Goal: Task Accomplishment & Management: Manage account settings

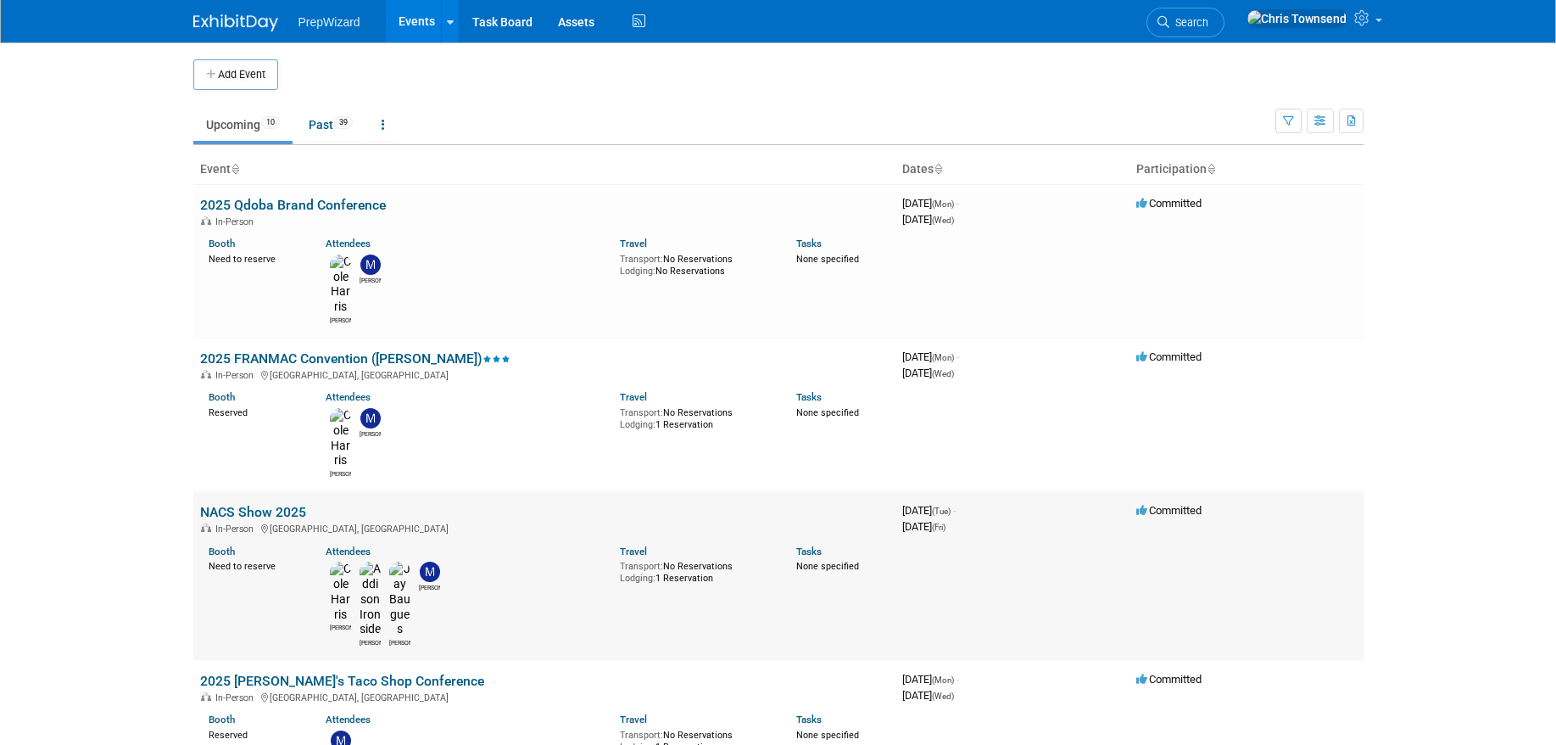
click at [269, 504] on link "NACS Show 2025" at bounding box center [253, 512] width 106 height 16
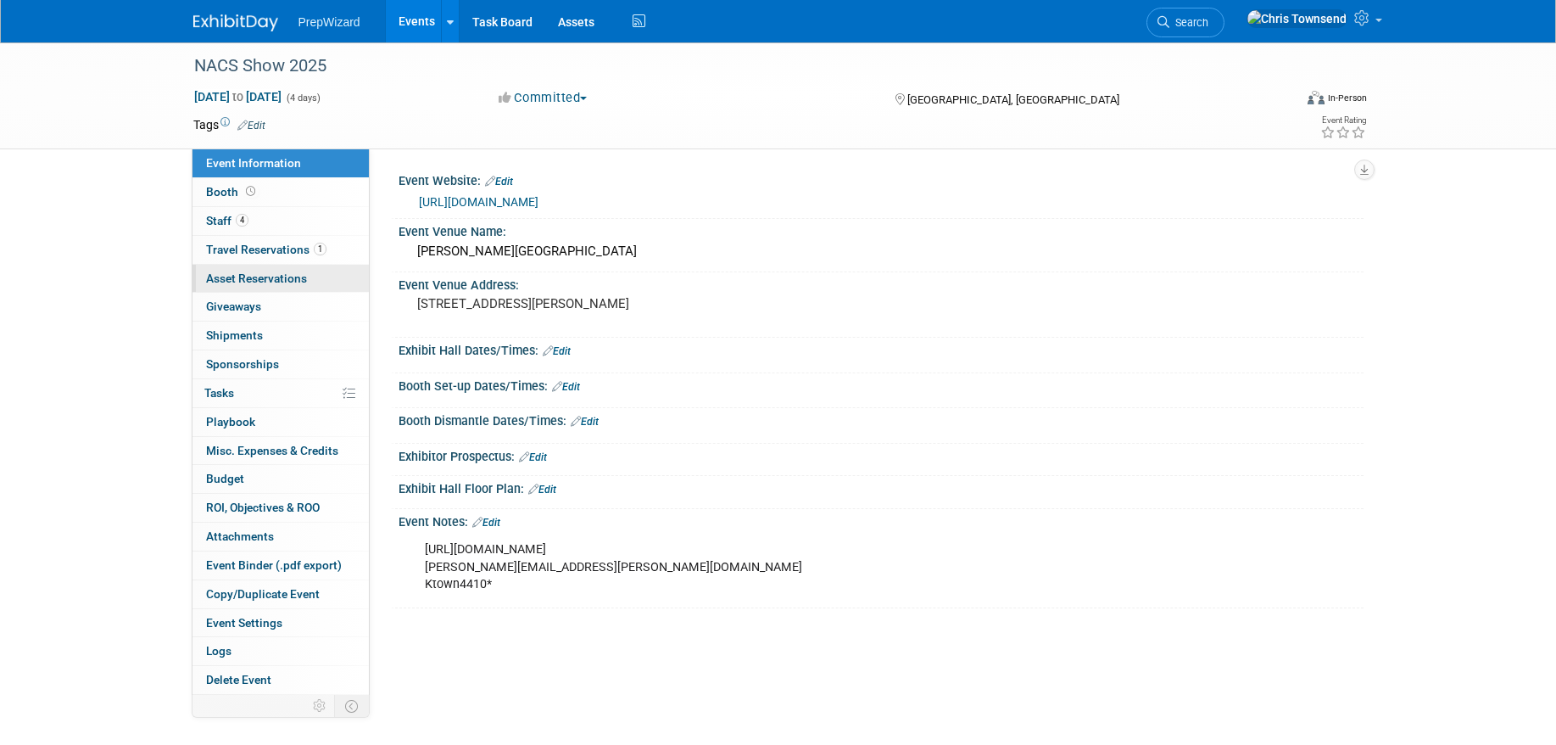
click at [261, 273] on span "Asset Reservations 0" at bounding box center [256, 278] width 101 height 14
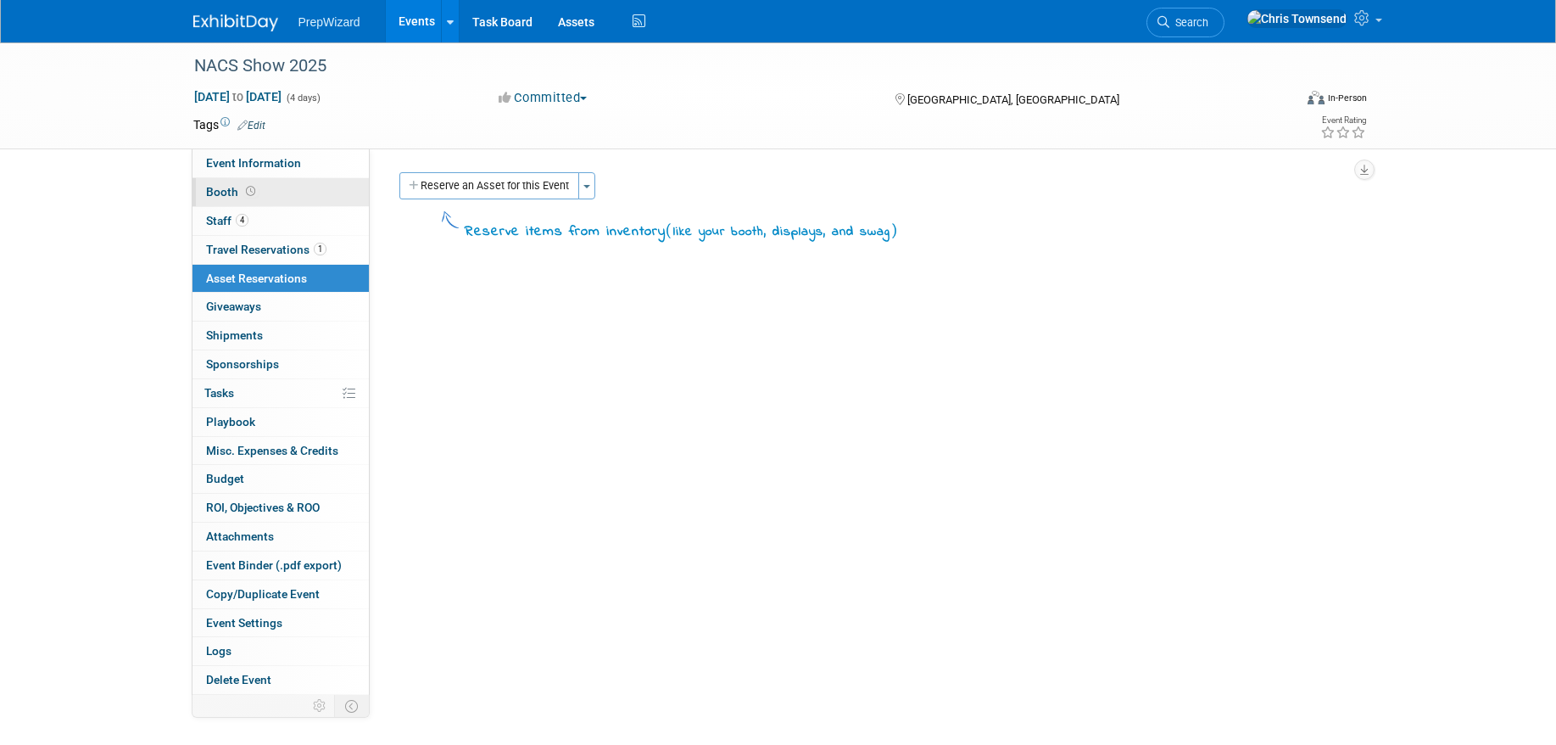
click at [272, 198] on link "Booth" at bounding box center [280, 192] width 176 height 28
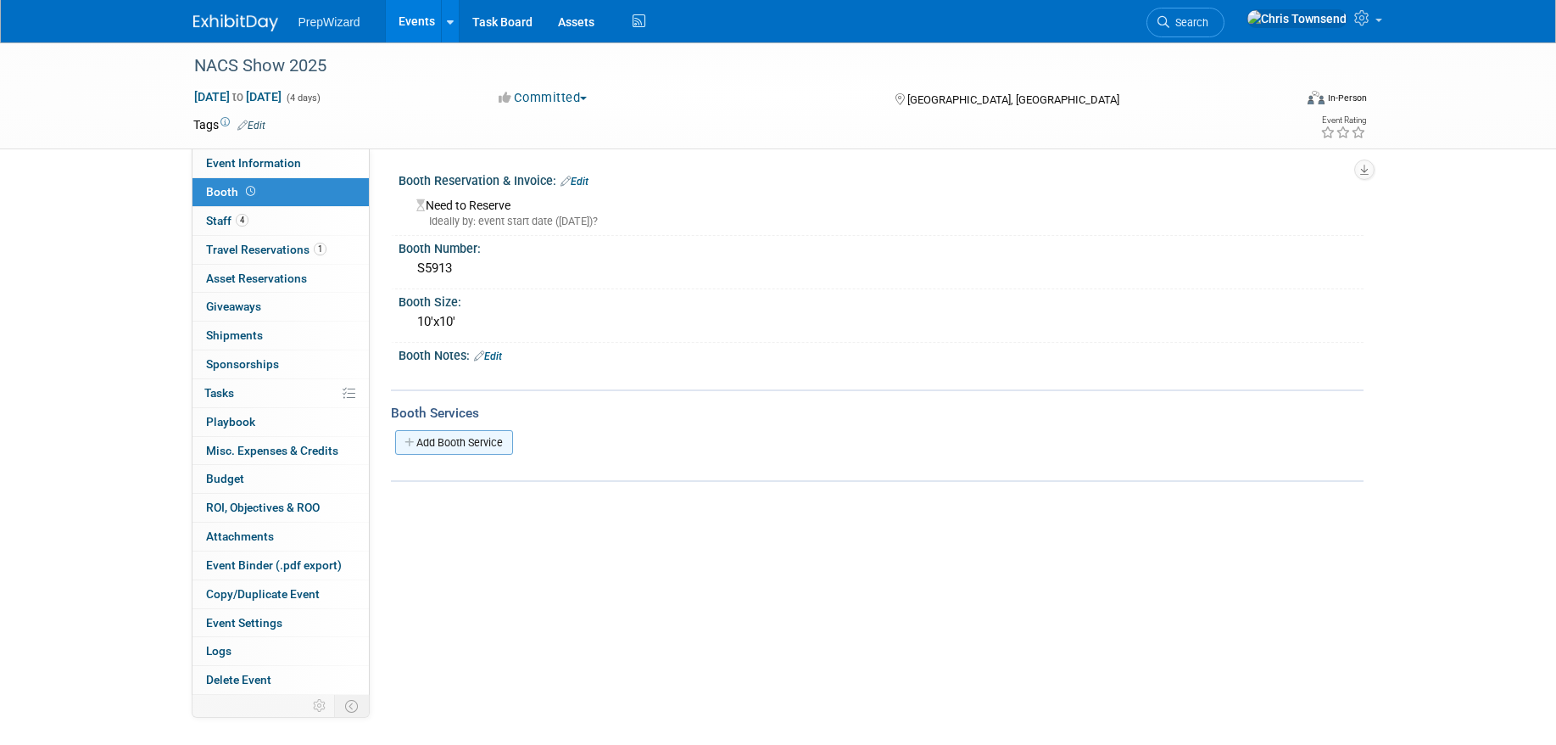
click at [445, 443] on link "Add Booth Service" at bounding box center [454, 442] width 118 height 25
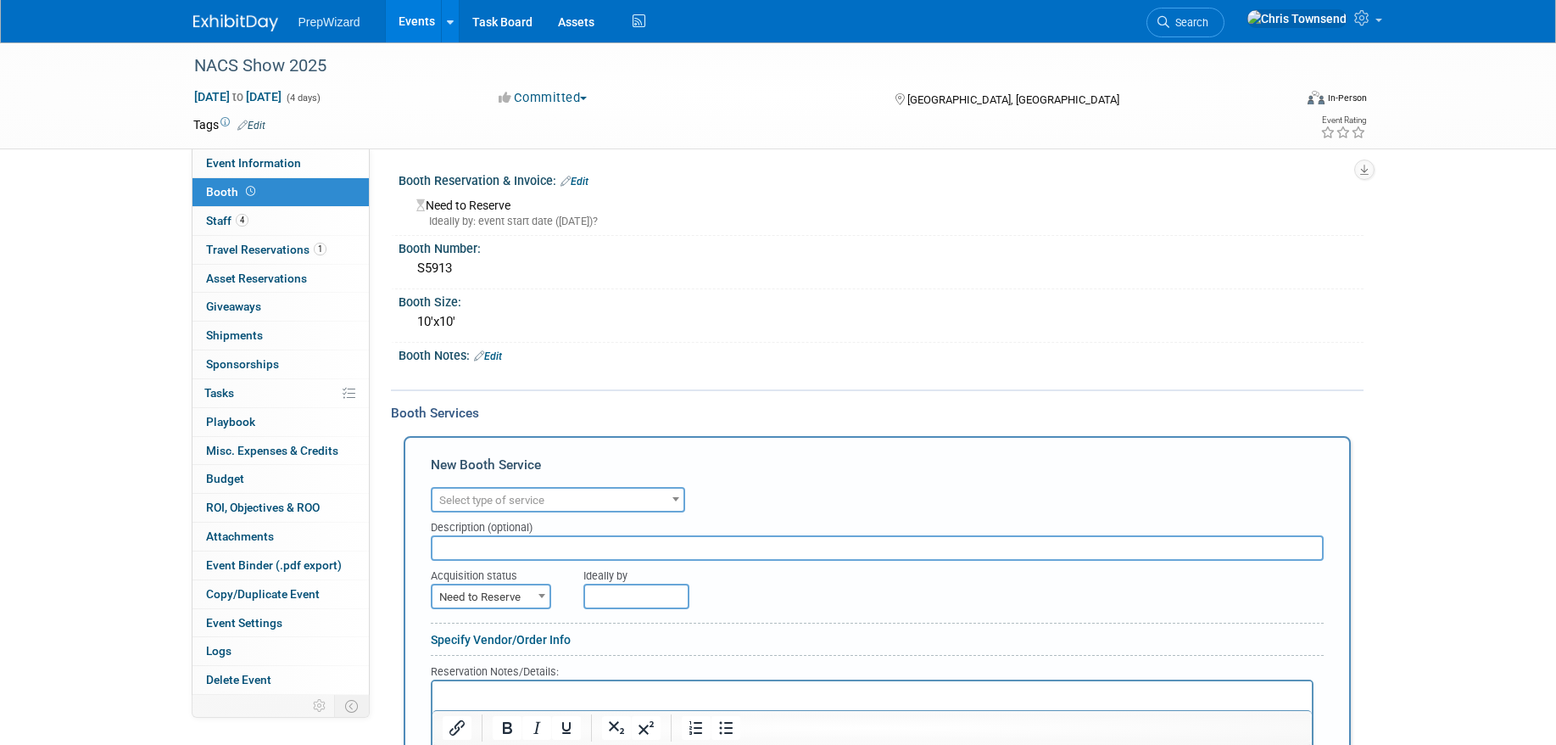
click at [544, 500] on span "Select type of service" at bounding box center [491, 500] width 105 height 13
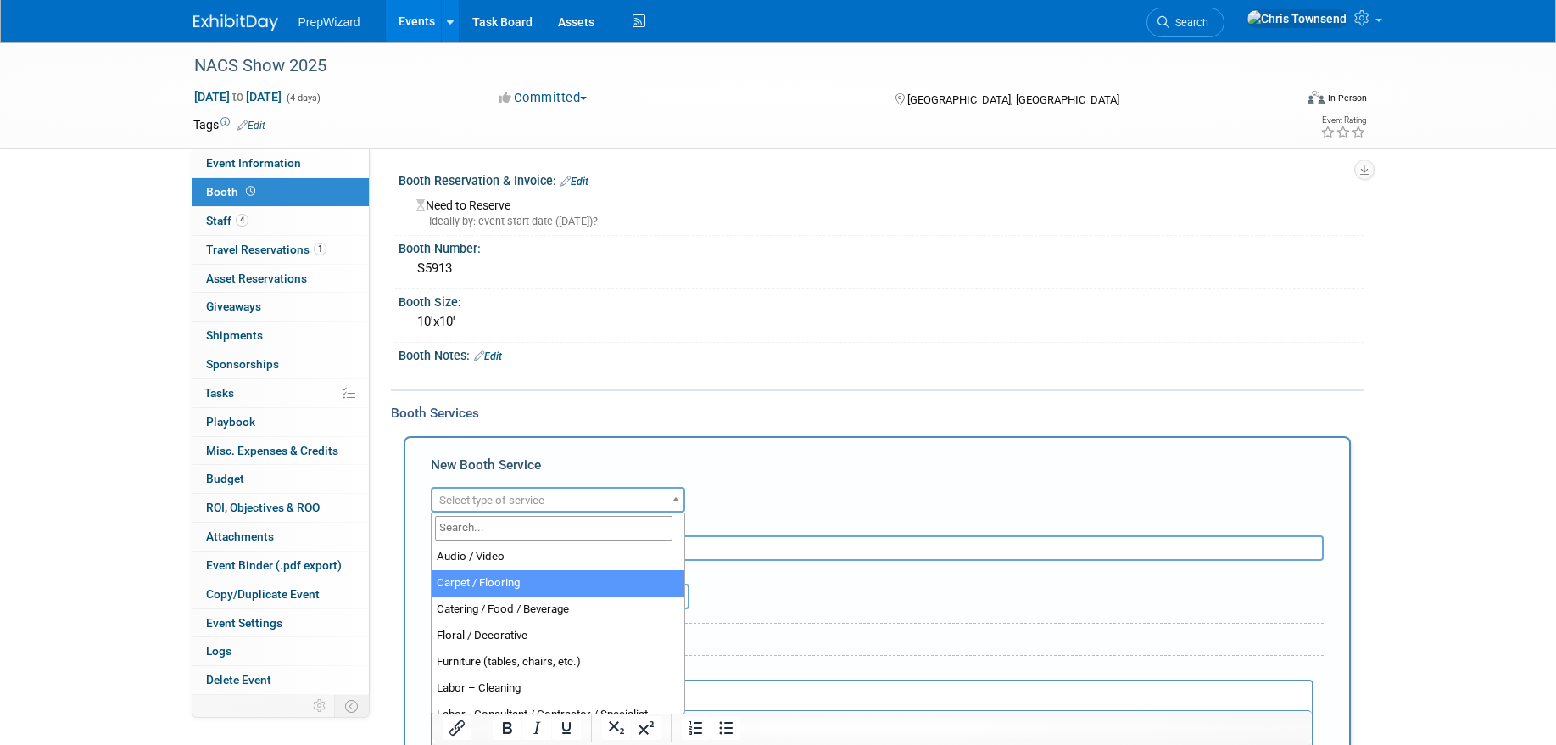
select select "4"
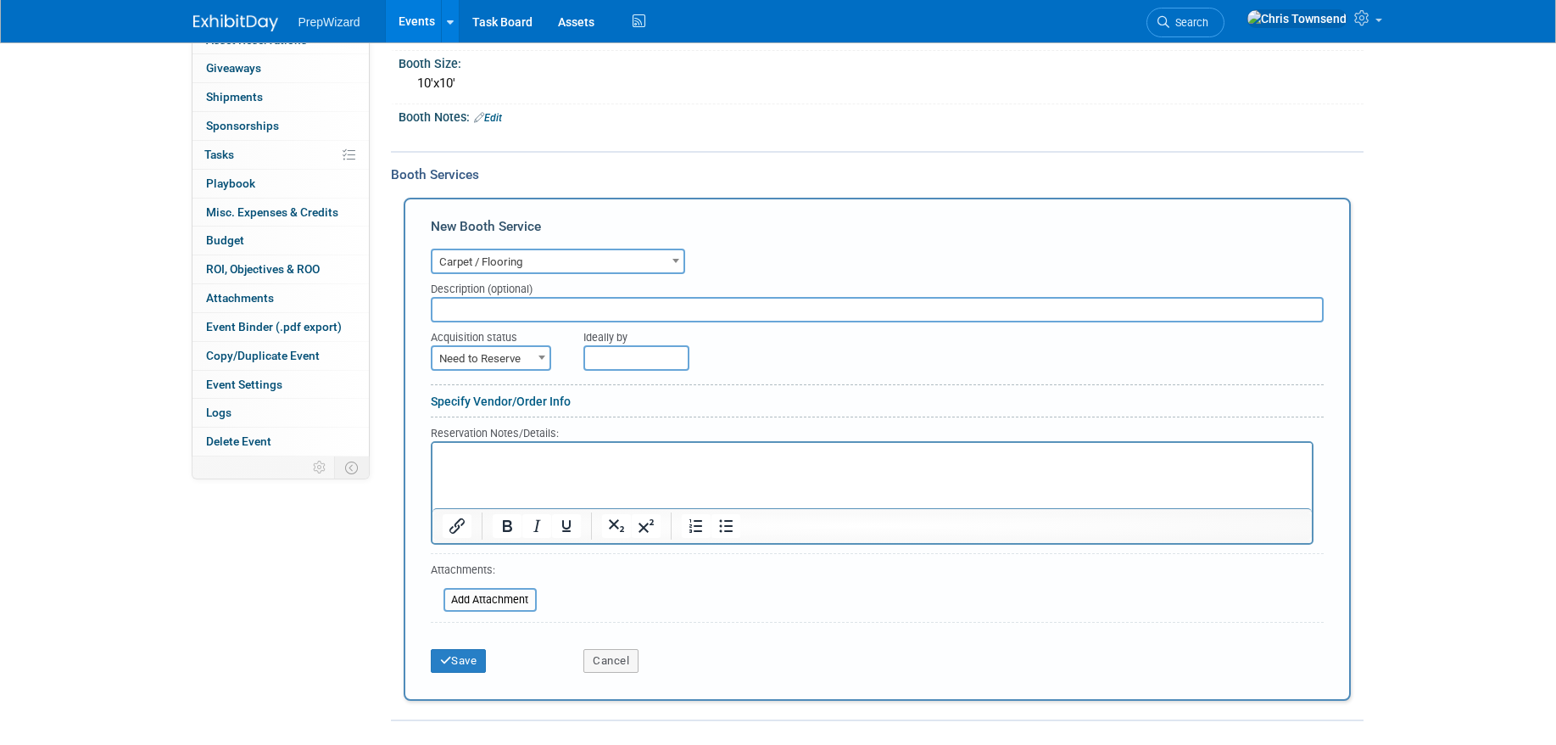
scroll to position [243, 0]
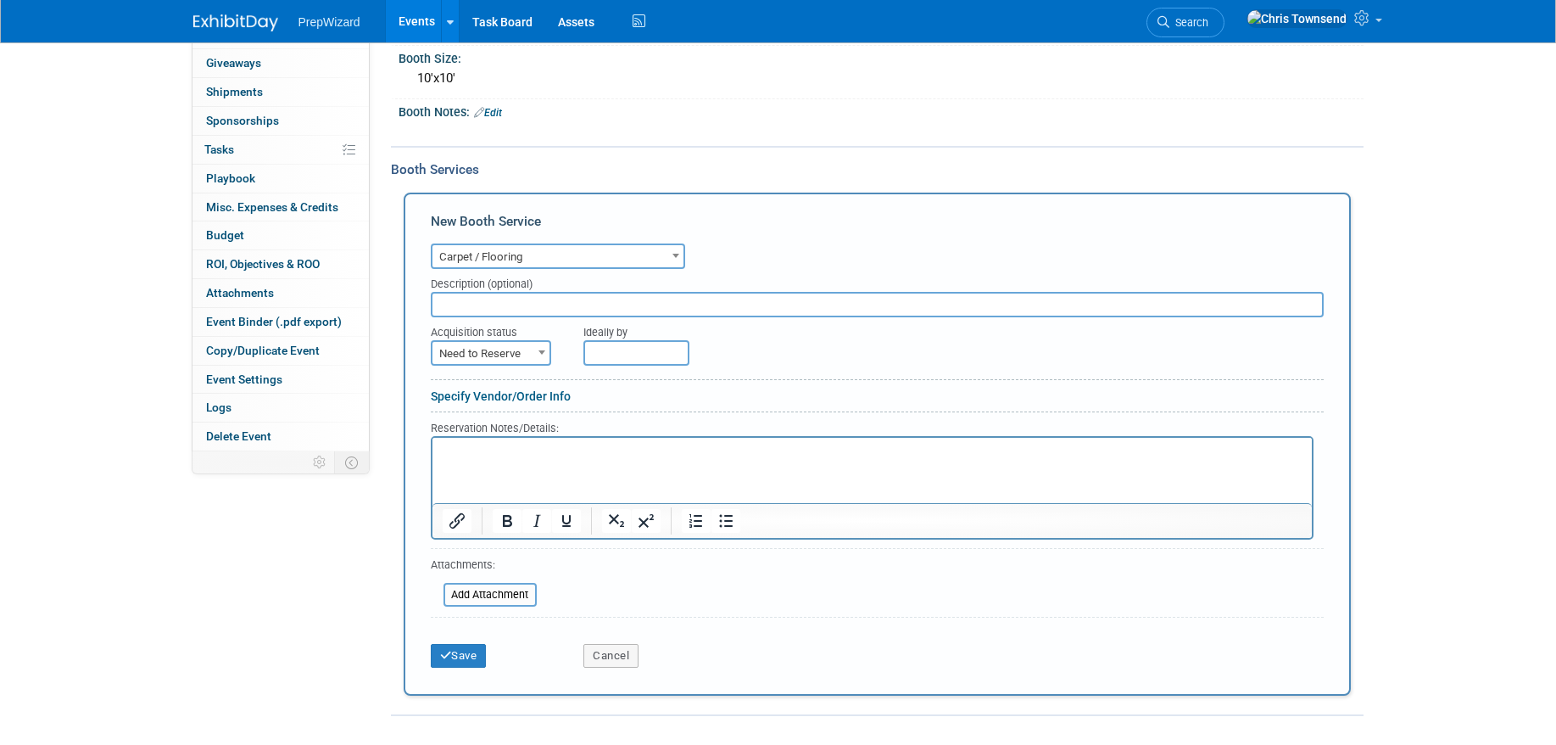
click at [509, 348] on span "Need to Reserve" at bounding box center [490, 354] width 117 height 24
select select "2"
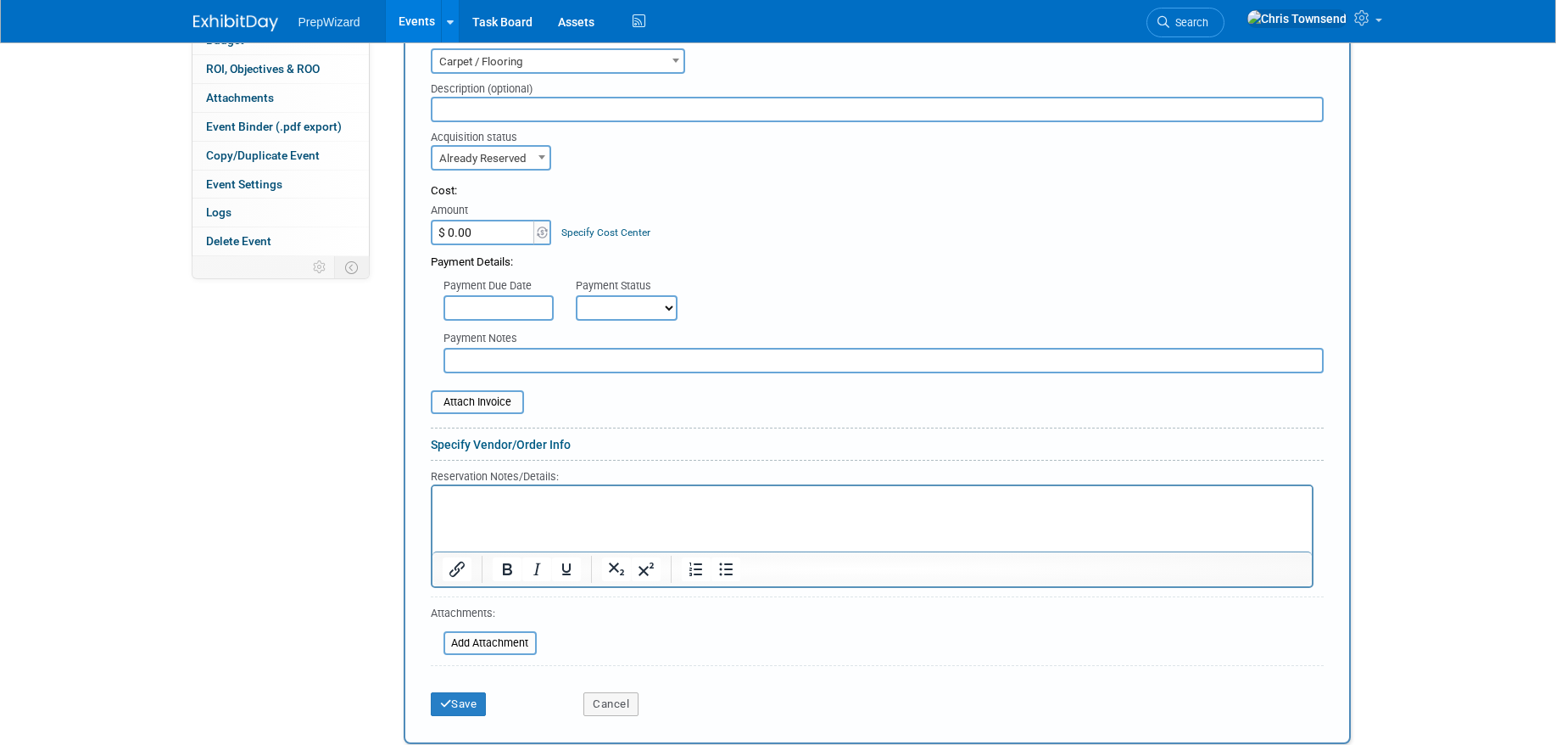
scroll to position [445, 0]
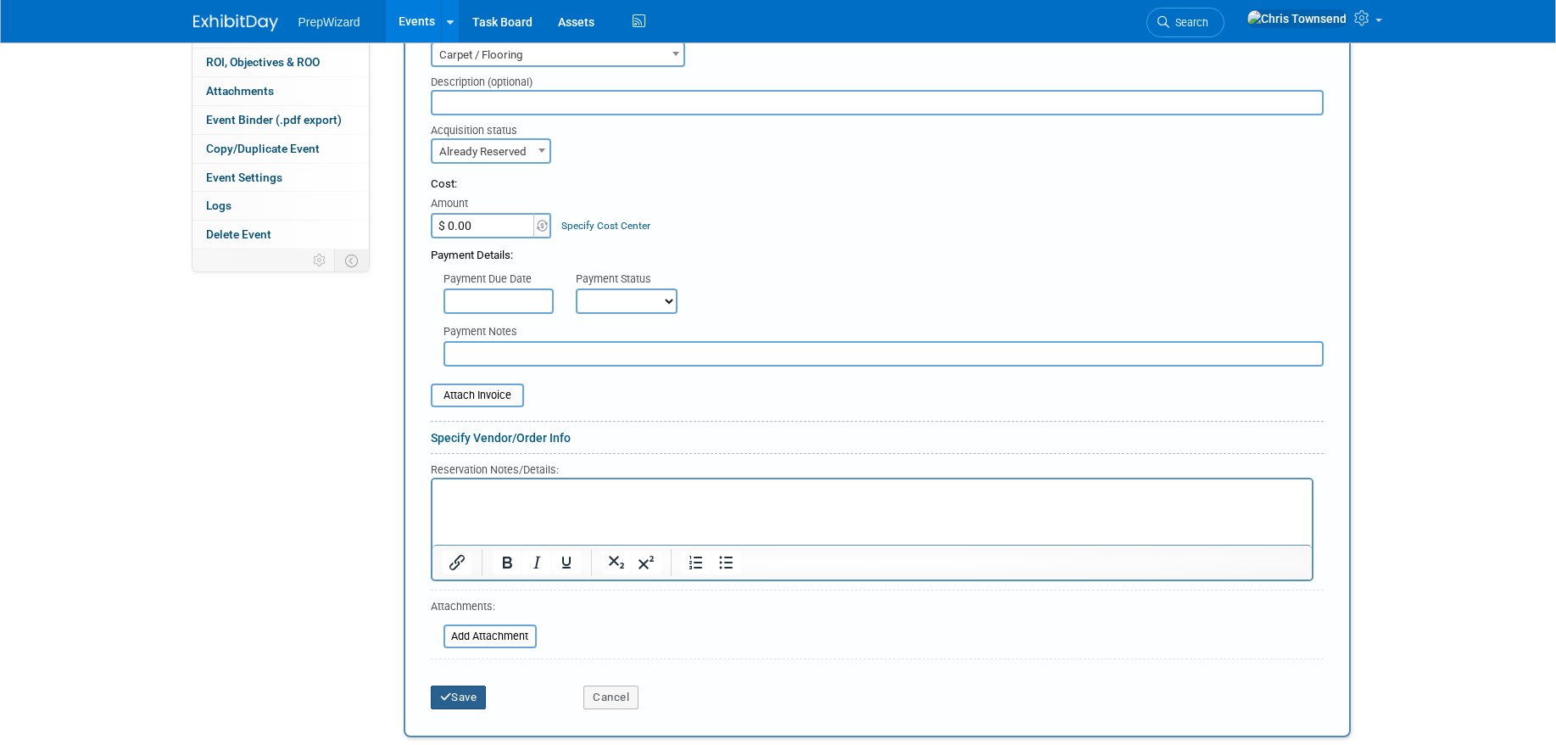
click at [460, 689] on button "Save" at bounding box center [459, 697] width 56 height 24
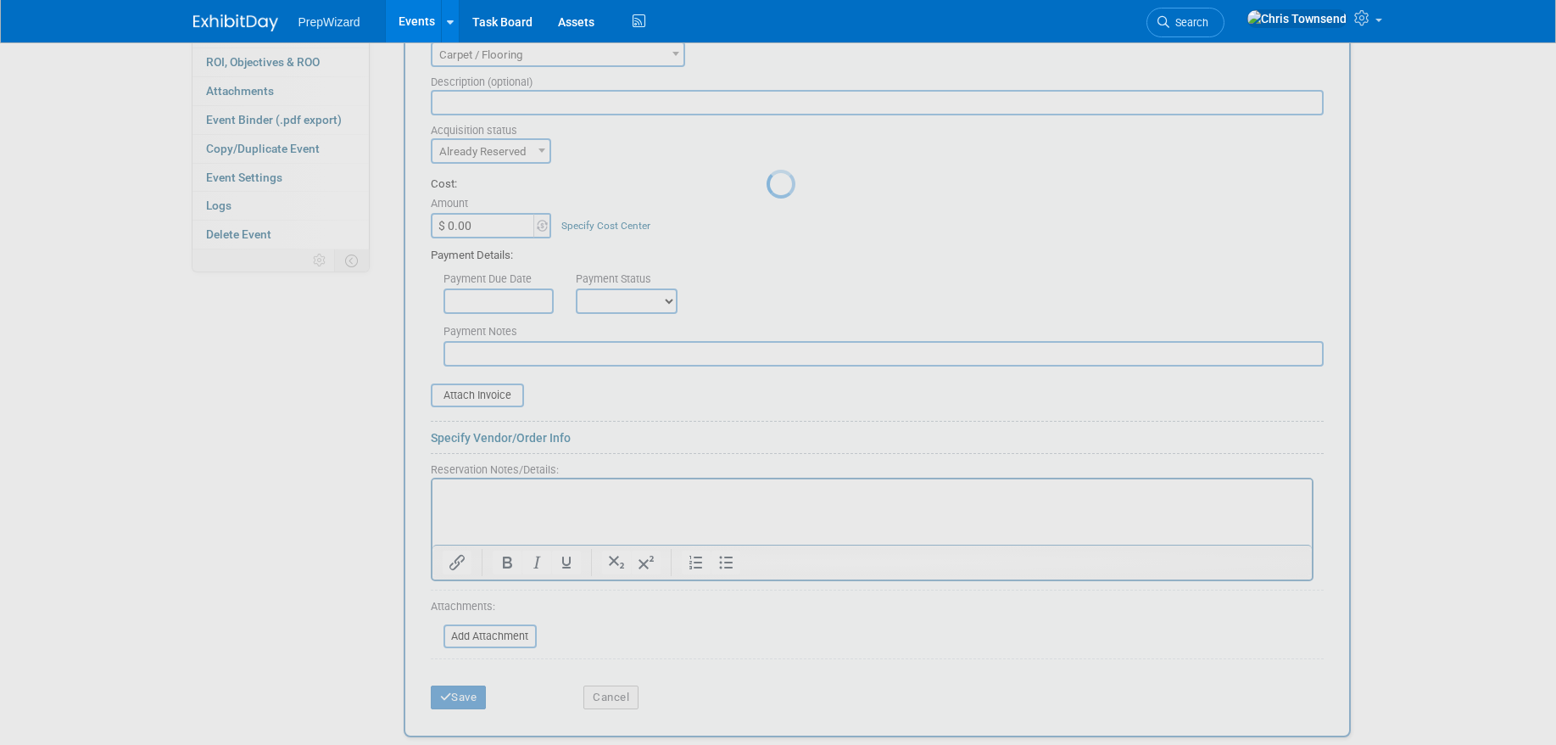
scroll to position [156, 0]
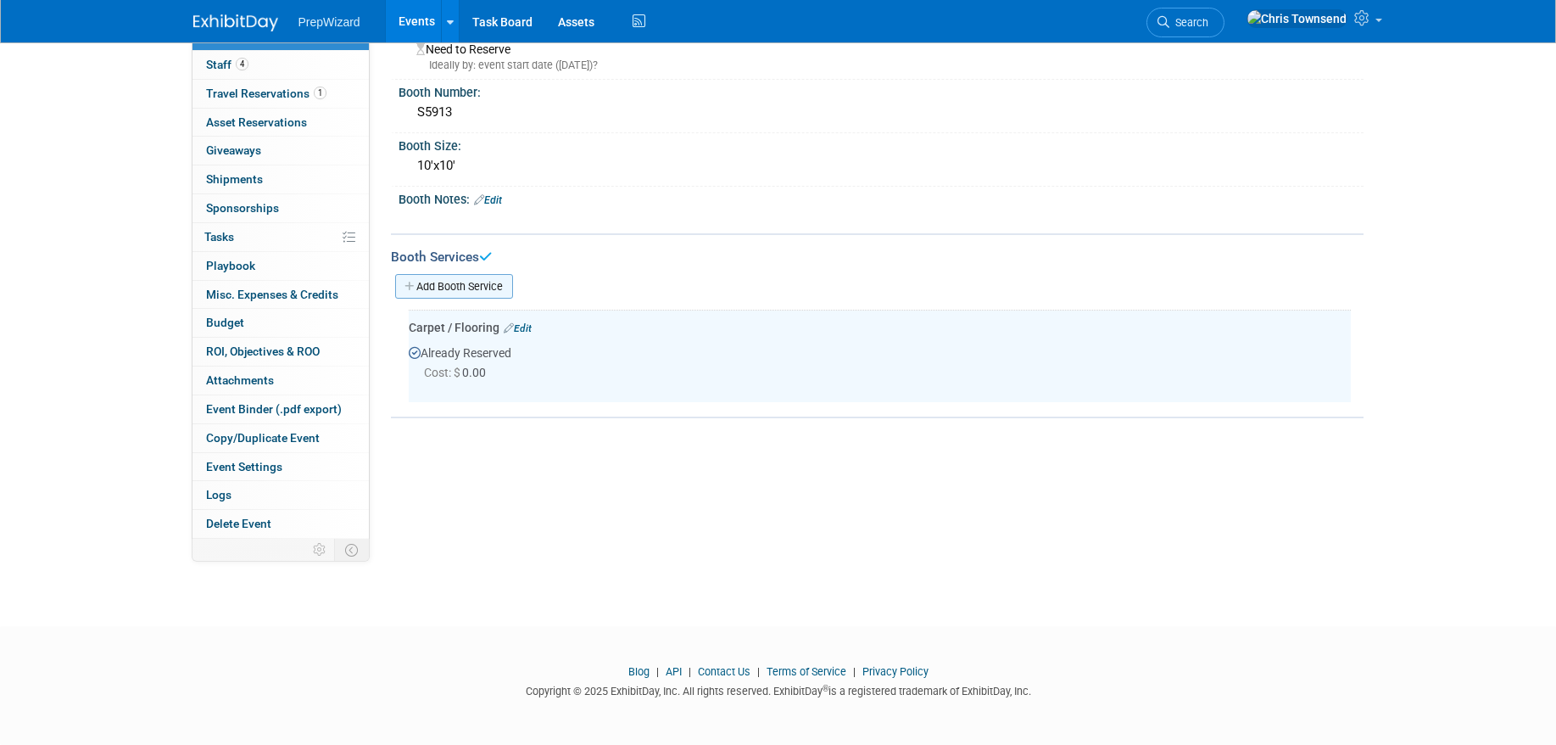
click at [459, 289] on link "Add Booth Service" at bounding box center [454, 286] width 118 height 25
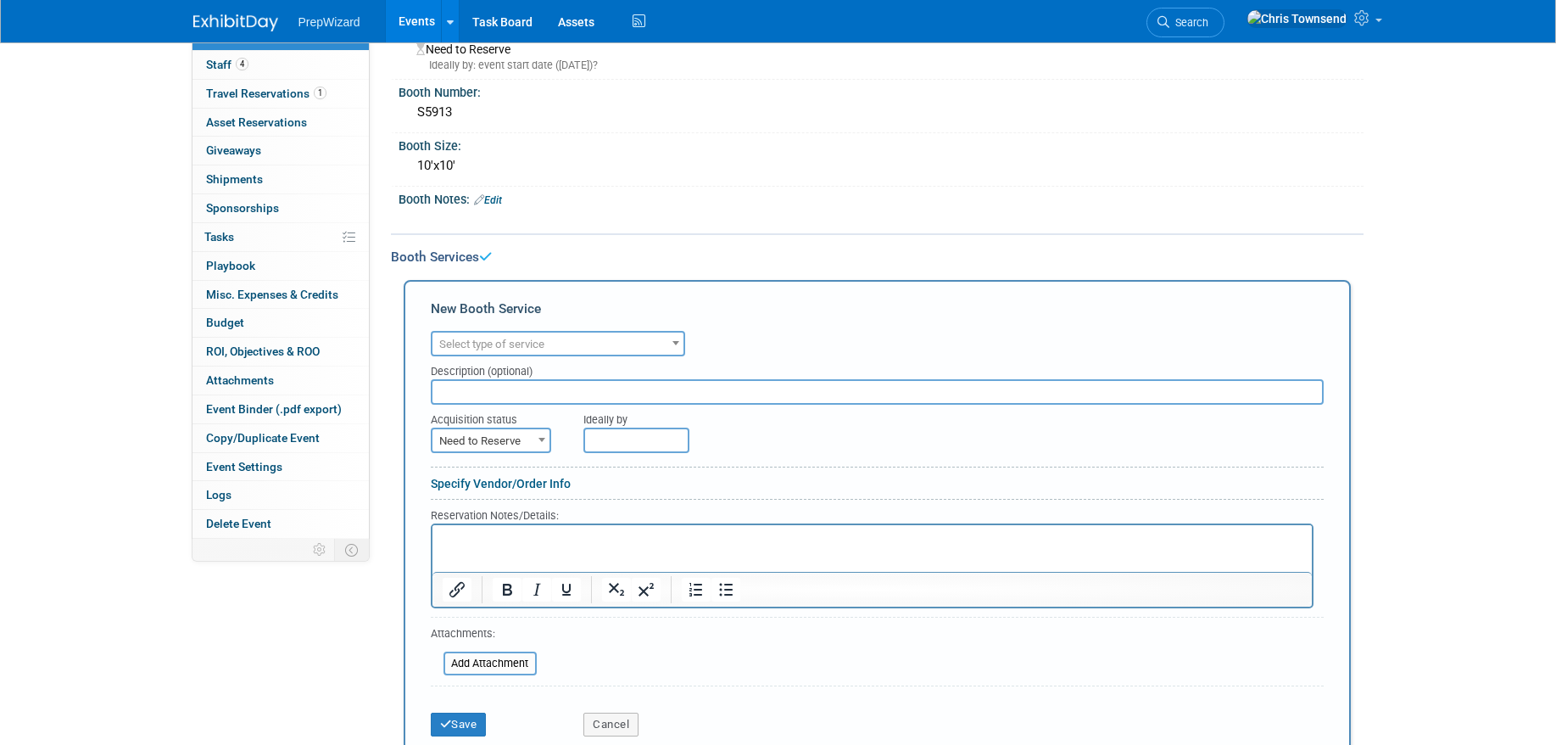
scroll to position [0, 0]
click at [494, 345] on span "Select type of service" at bounding box center [491, 344] width 105 height 13
type input "fur"
select select "6"
click at [513, 441] on span "Need to Reserve" at bounding box center [490, 441] width 117 height 24
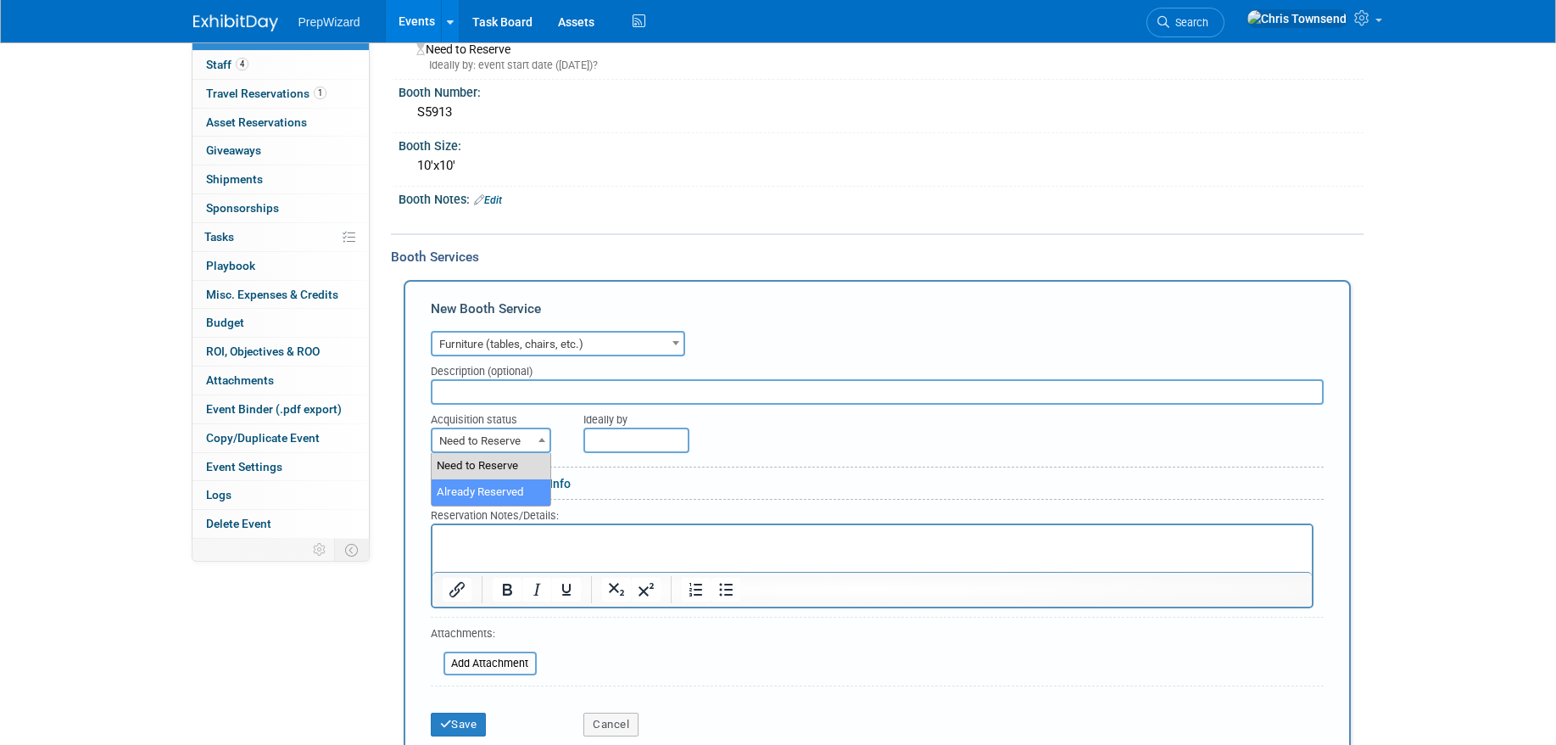
select select "2"
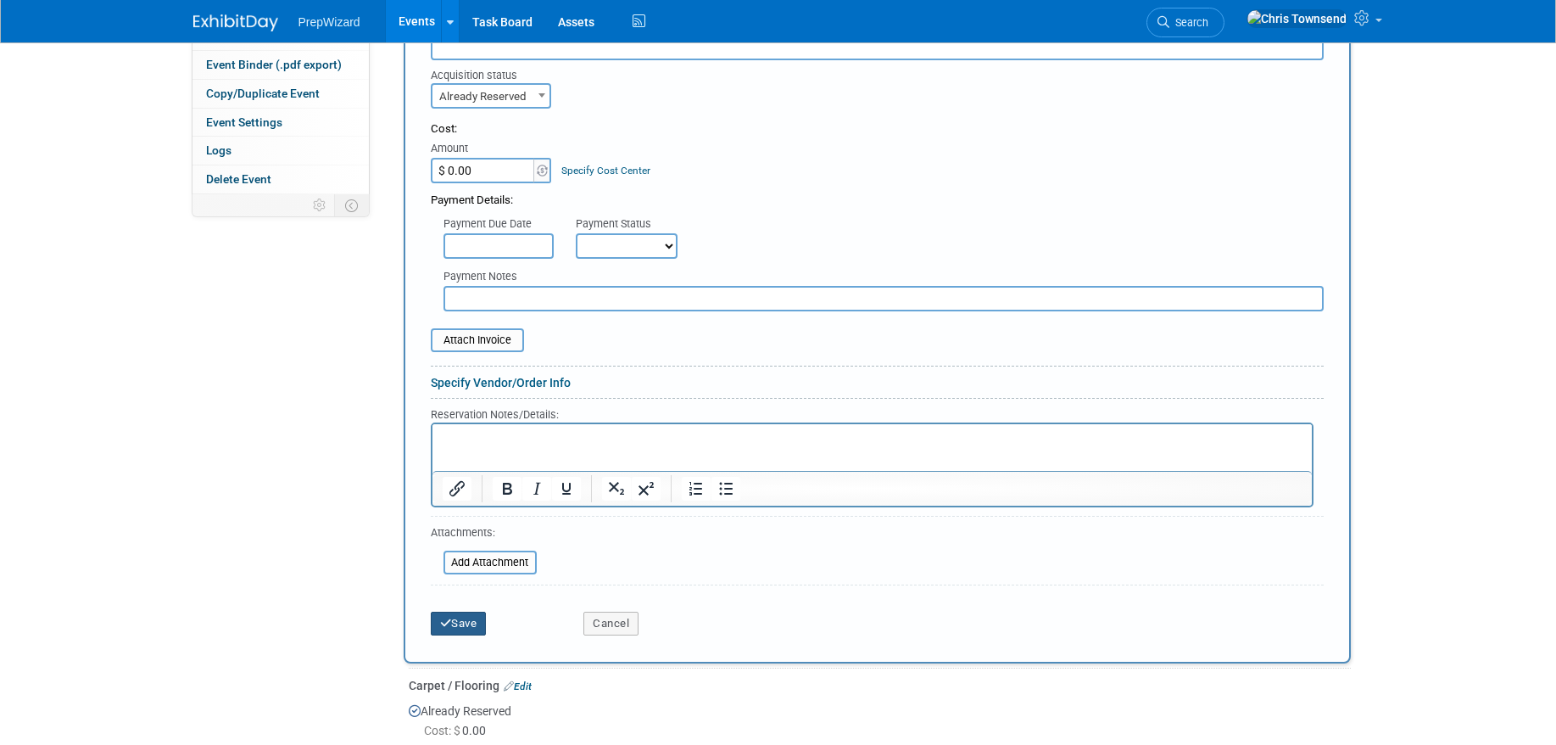
click at [460, 624] on button "Save" at bounding box center [459, 623] width 56 height 24
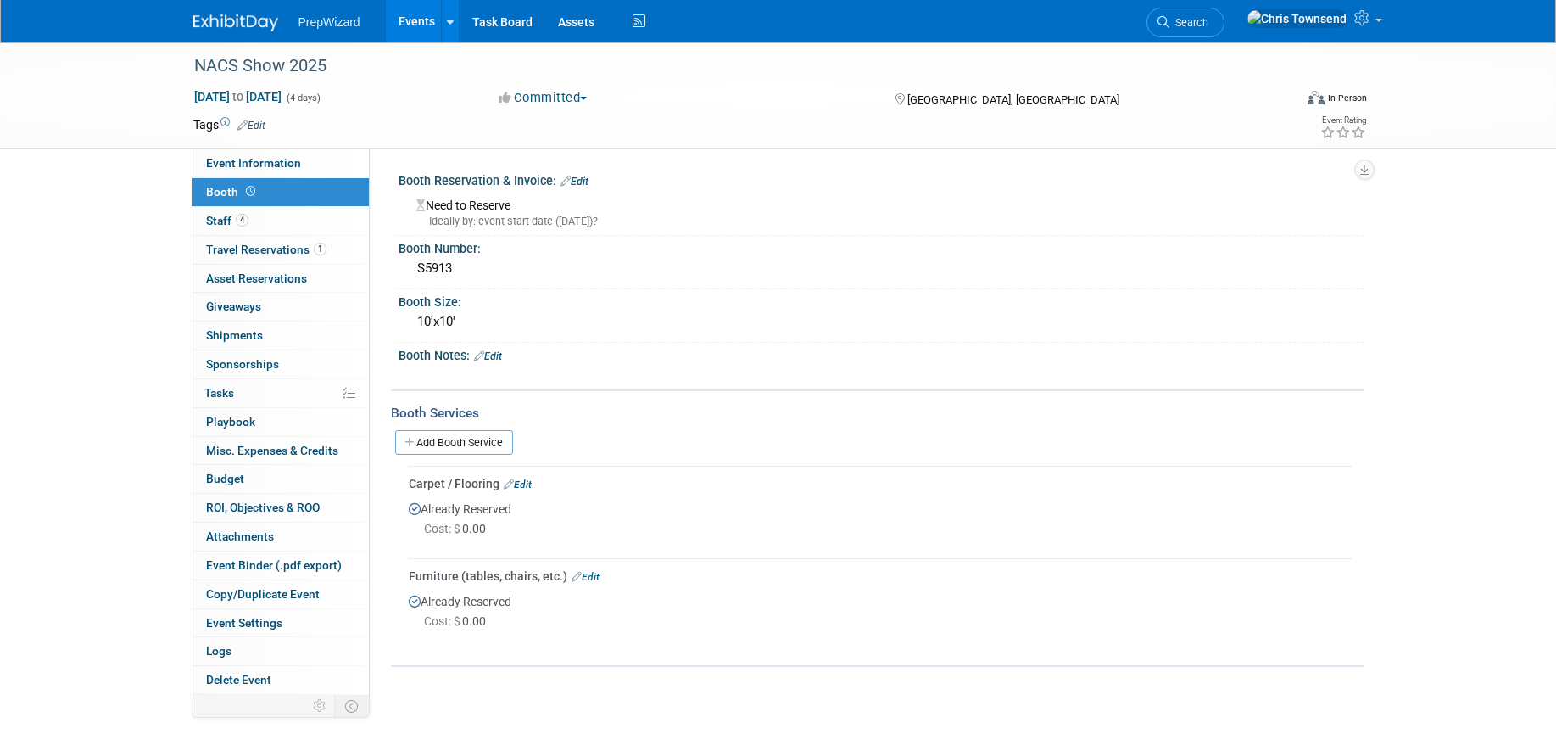
click at [480, 442] on link "Add Booth Service" at bounding box center [454, 442] width 118 height 25
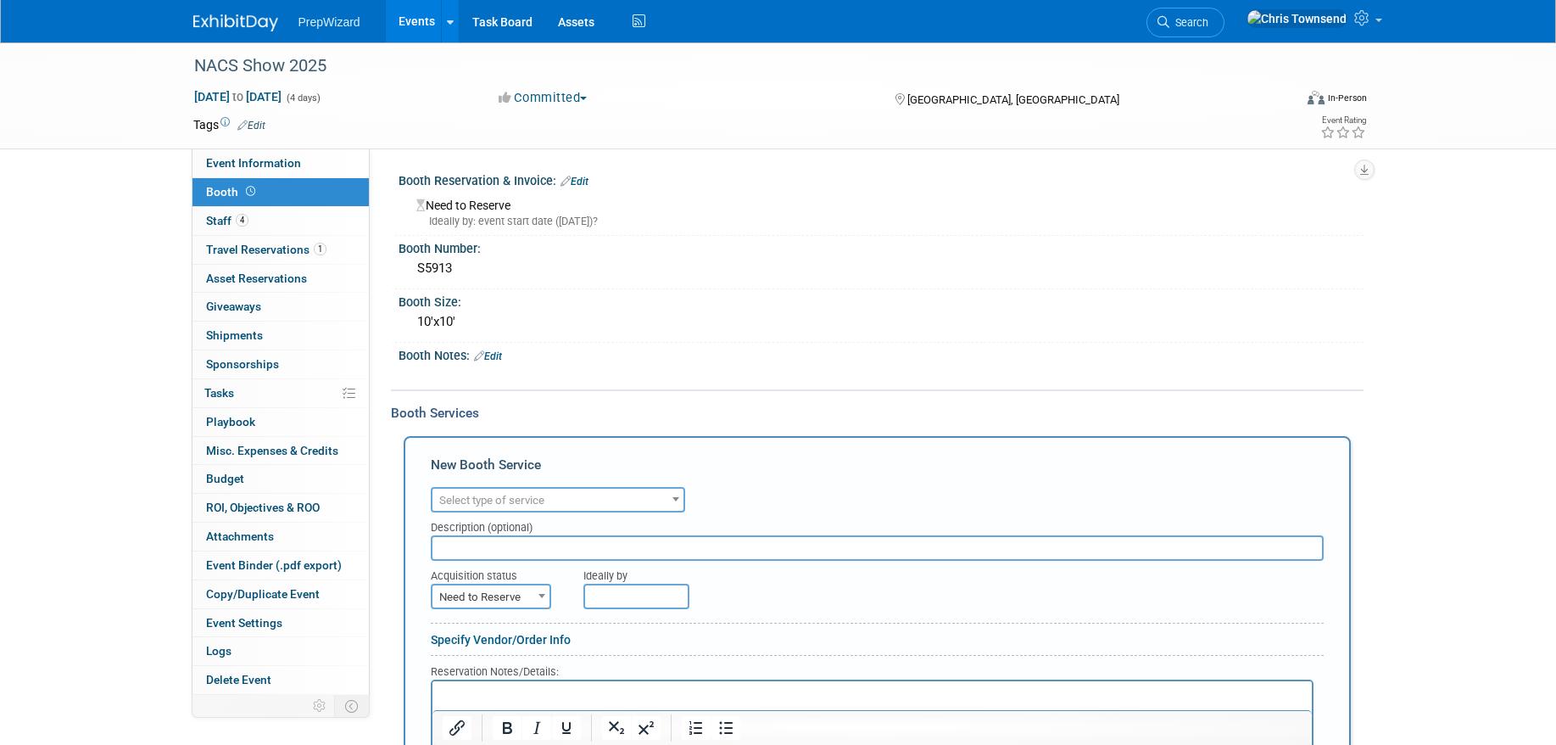
click at [527, 499] on span "Select type of service" at bounding box center [491, 500] width 105 height 13
type input "ele"
select select "8"
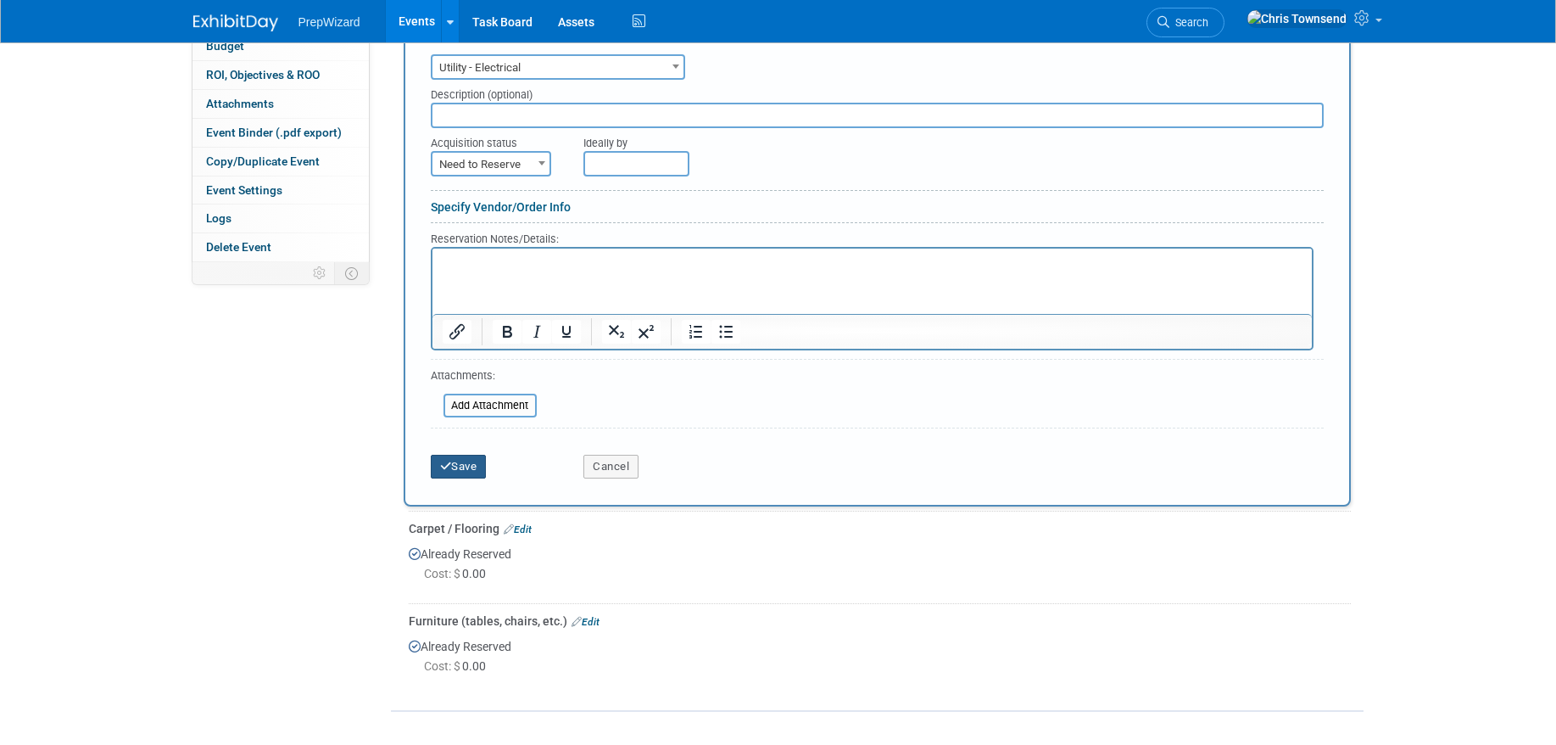
click at [460, 466] on button "Save" at bounding box center [459, 467] width 56 height 24
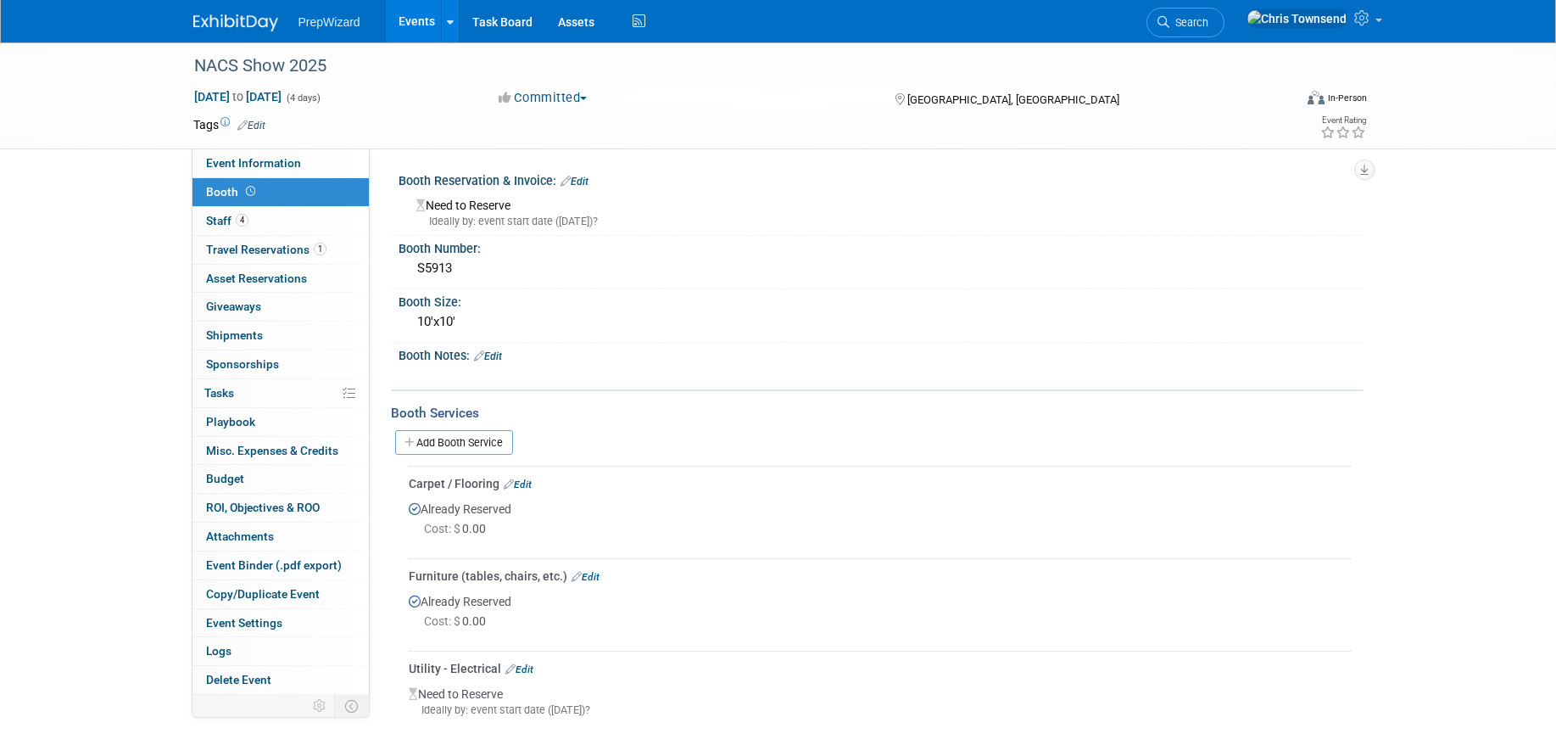
click at [474, 209] on div "Need to Reserve Ideally by: event start date (Tue. Oct 14, 2025)?" at bounding box center [881, 210] width 940 height 36
click at [583, 185] on link "Edit" at bounding box center [575, 182] width 28 height 12
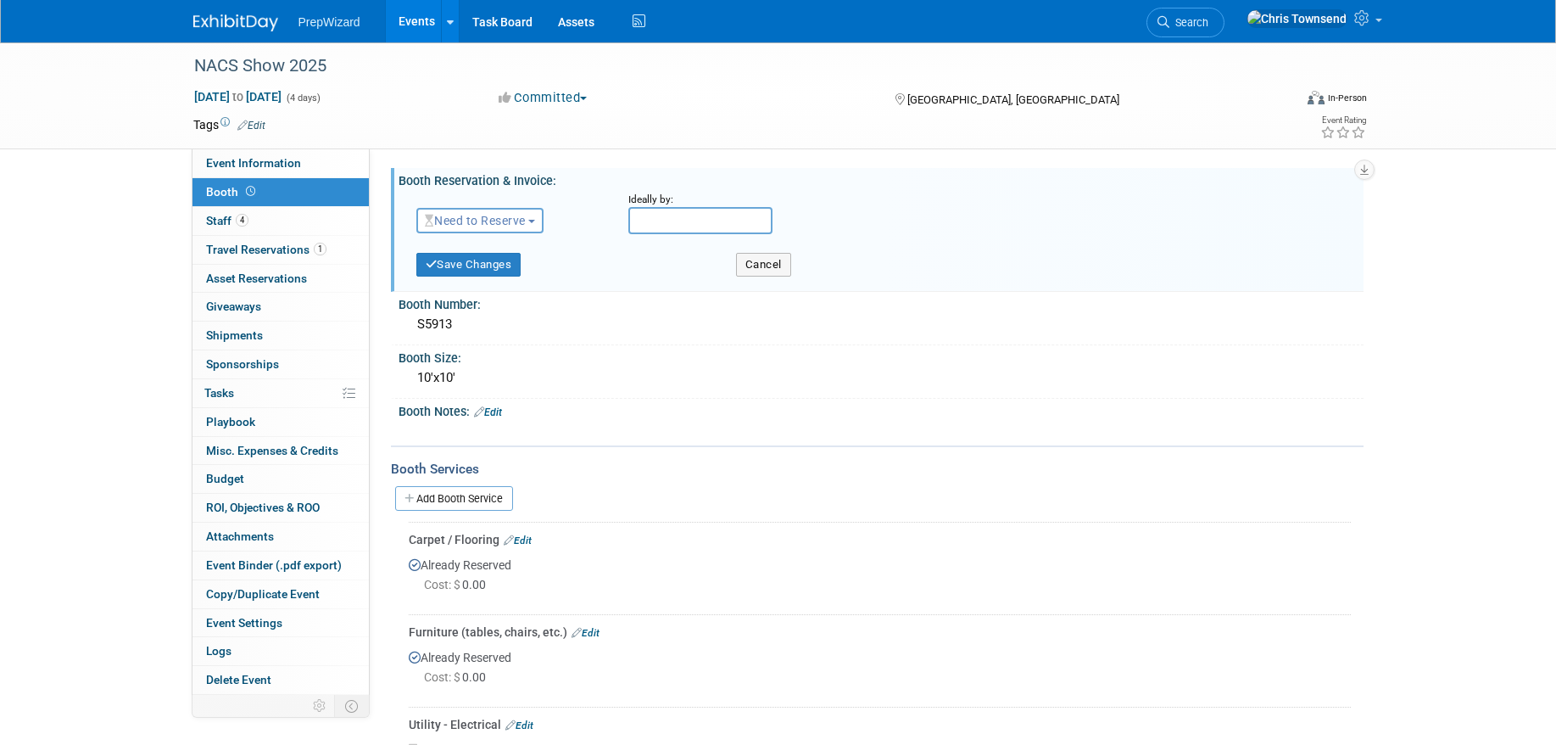
click at [473, 222] on span "Need to Reserve" at bounding box center [475, 221] width 101 height 14
click at [473, 268] on link "Reserved" at bounding box center [507, 273] width 181 height 24
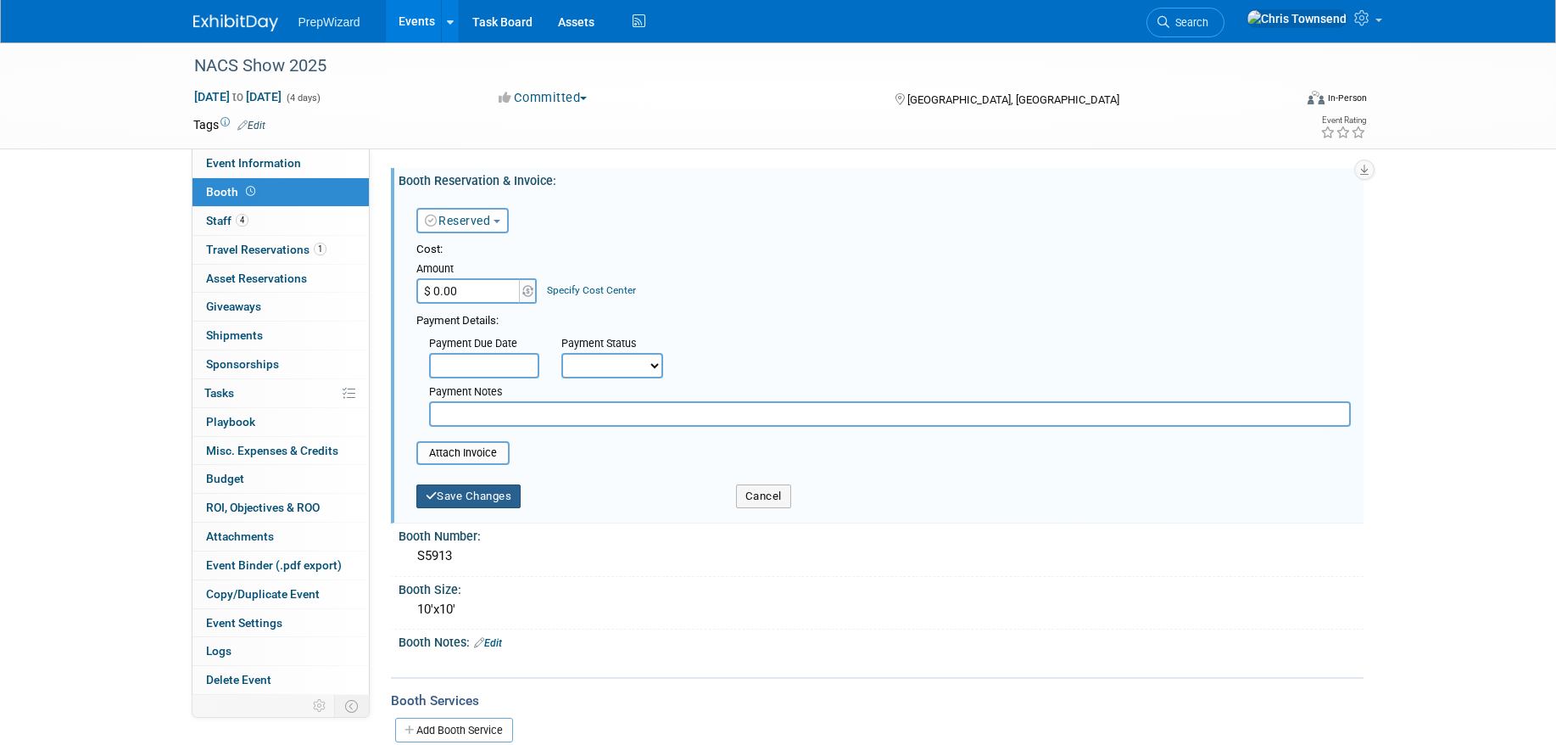
click at [474, 498] on button "Save Changes" at bounding box center [468, 496] width 105 height 24
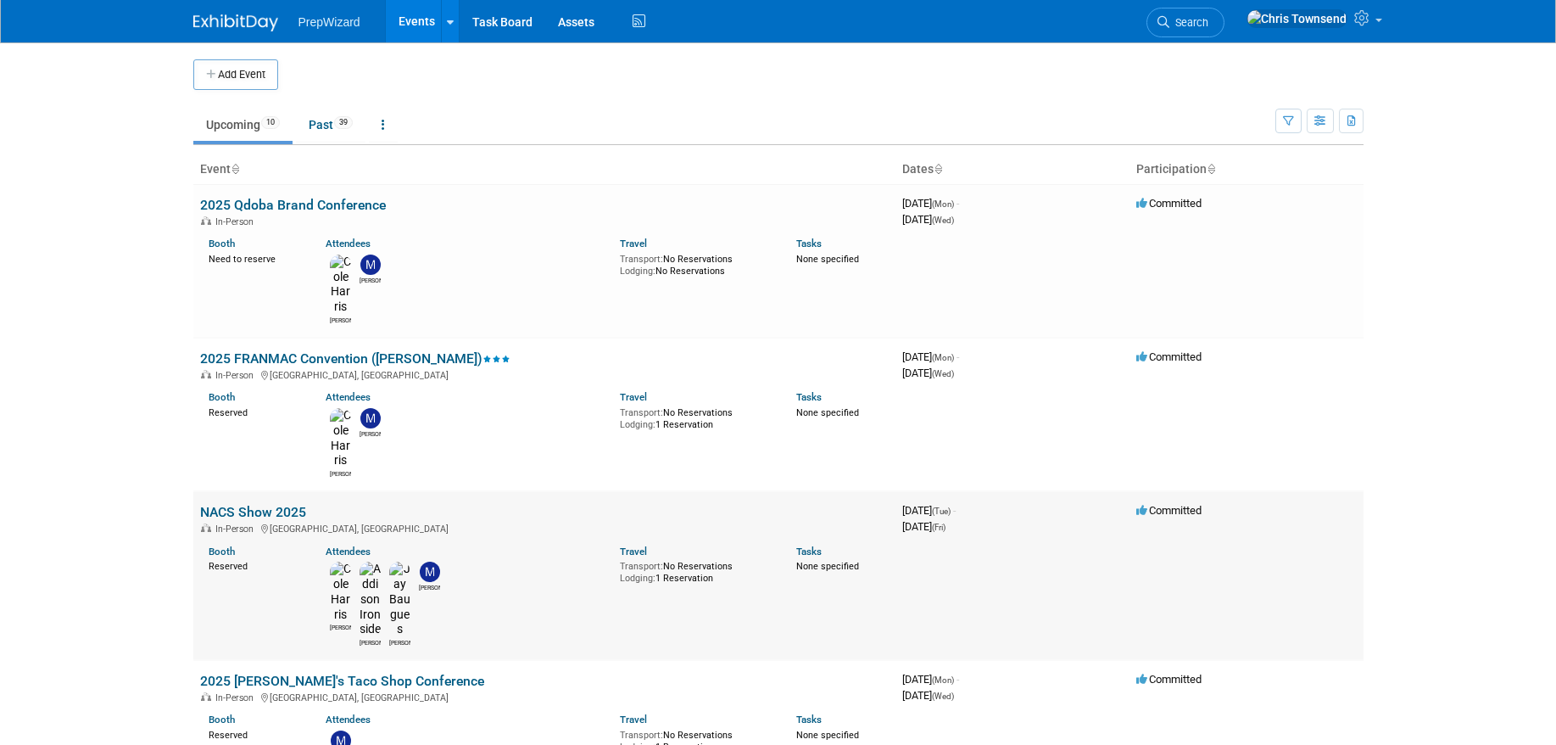
click at [275, 504] on link "NACS Show 2025" at bounding box center [253, 512] width 106 height 16
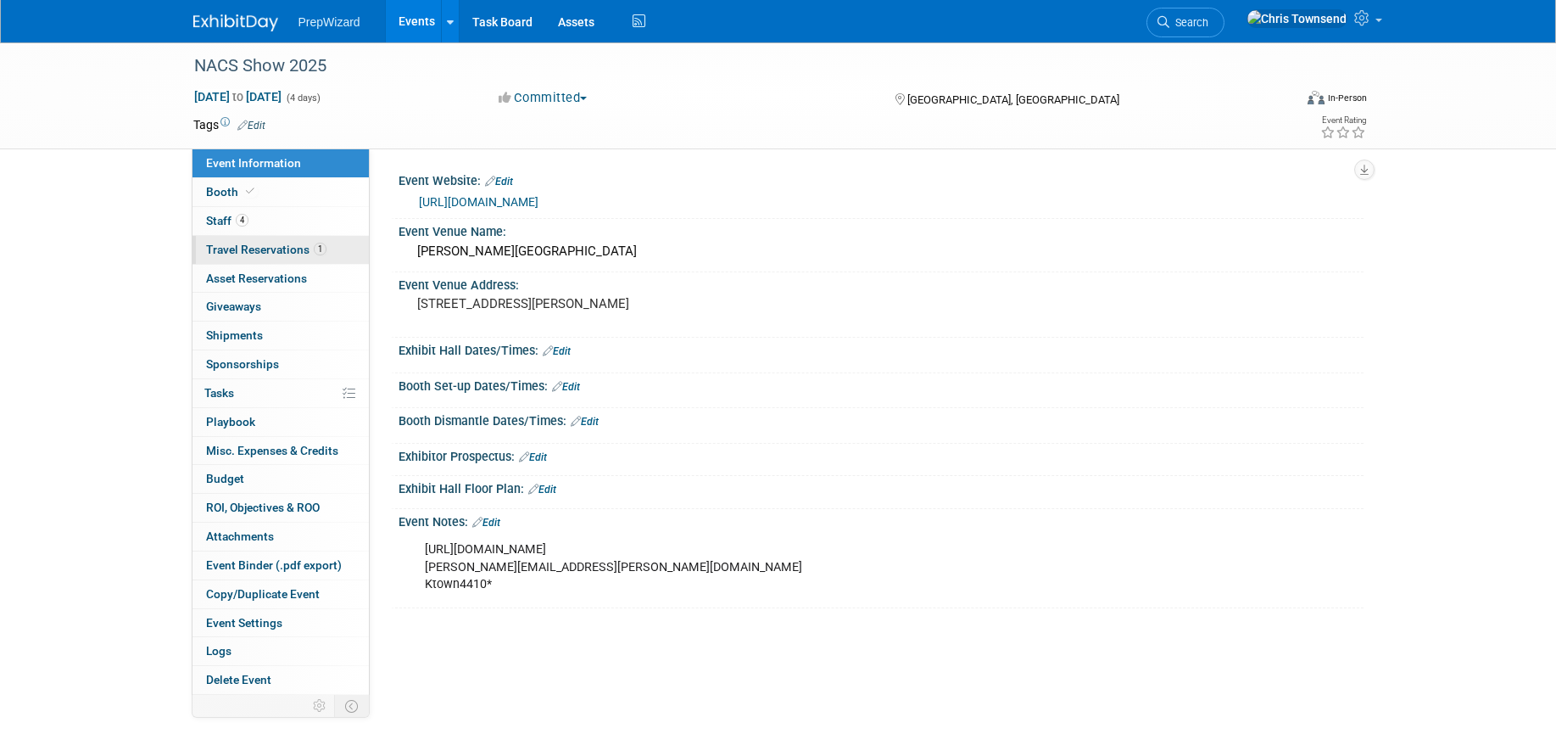
click at [271, 248] on span "Travel Reservations 1" at bounding box center [266, 250] width 120 height 14
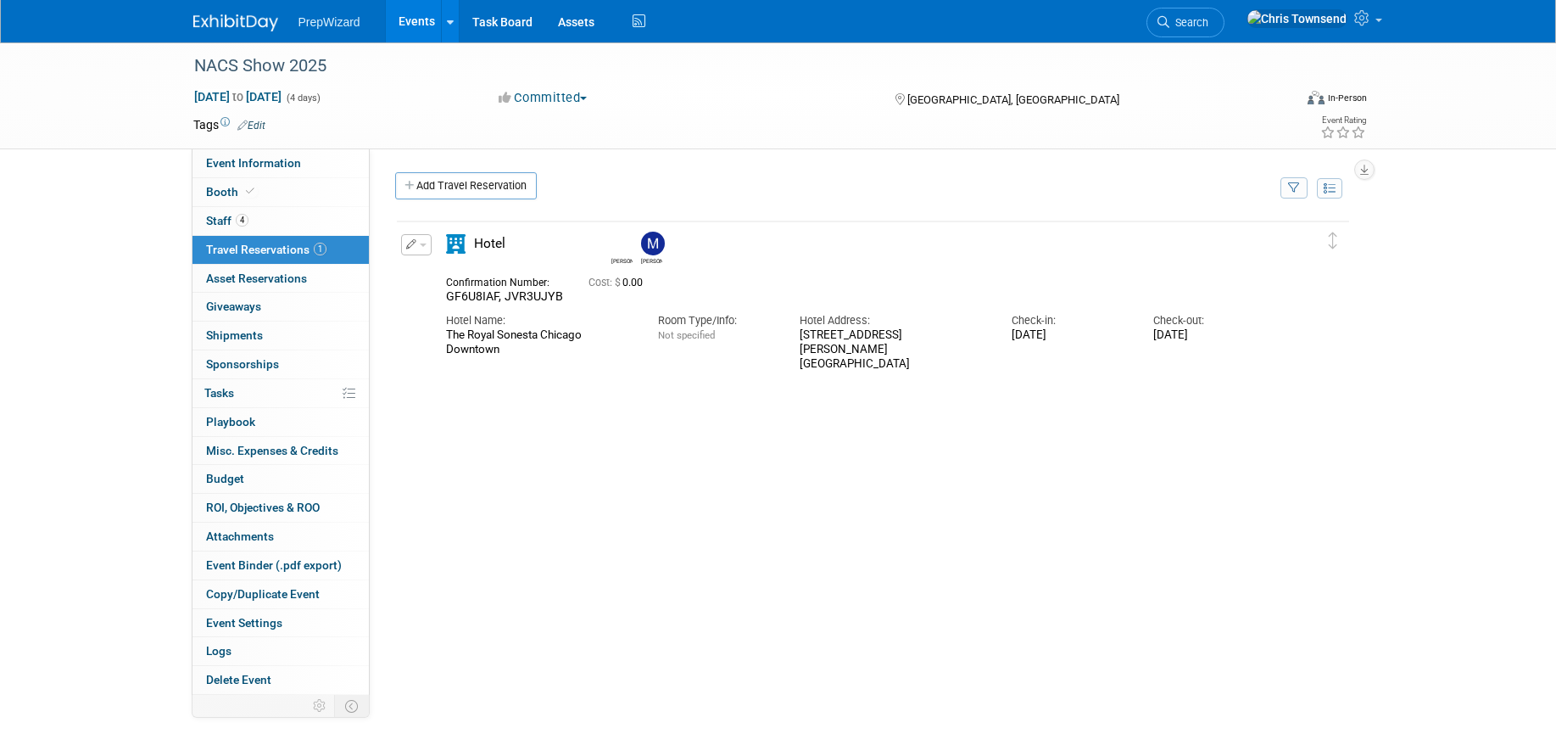
scroll to position [9, 0]
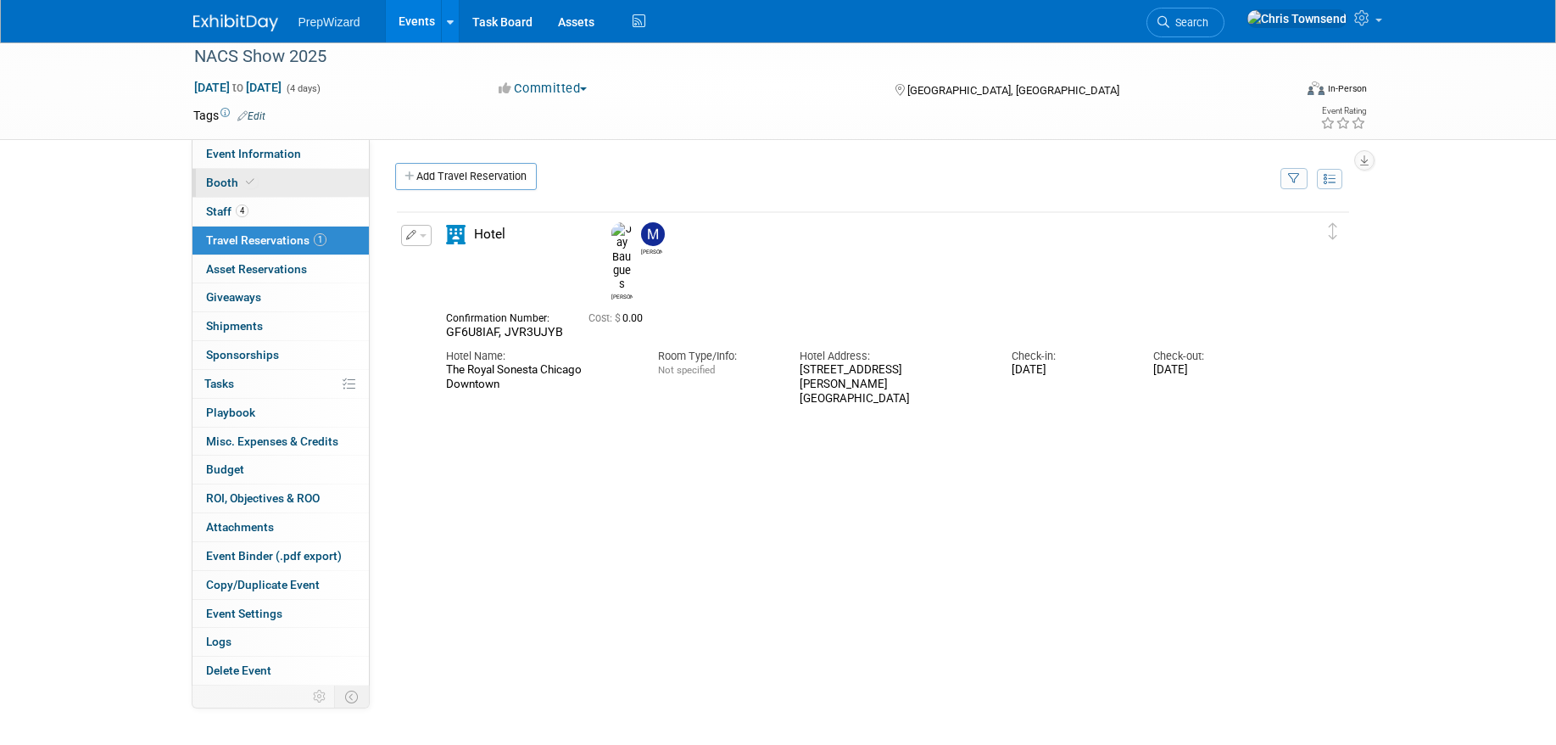
click at [230, 183] on span "Booth" at bounding box center [232, 183] width 52 height 14
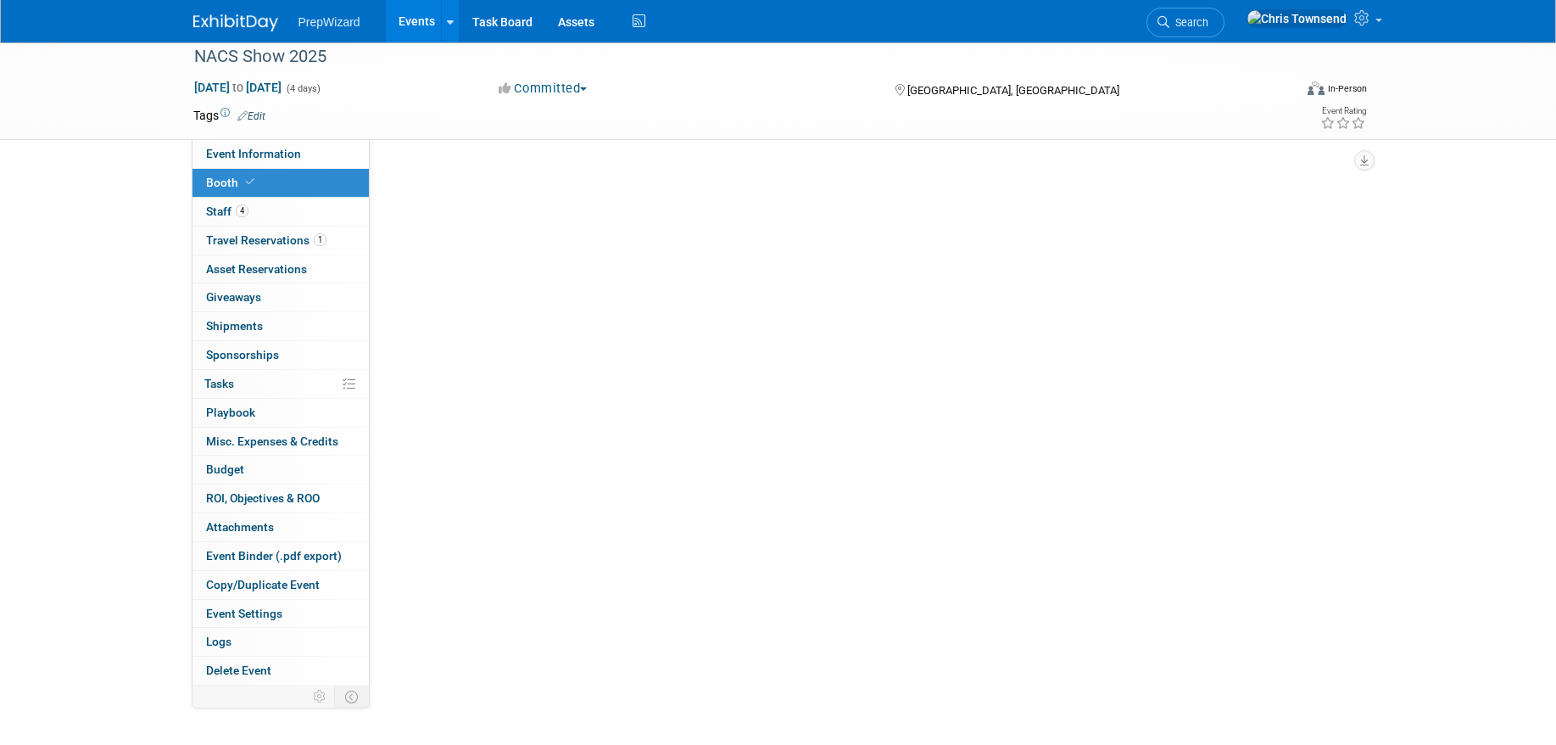
scroll to position [0, 0]
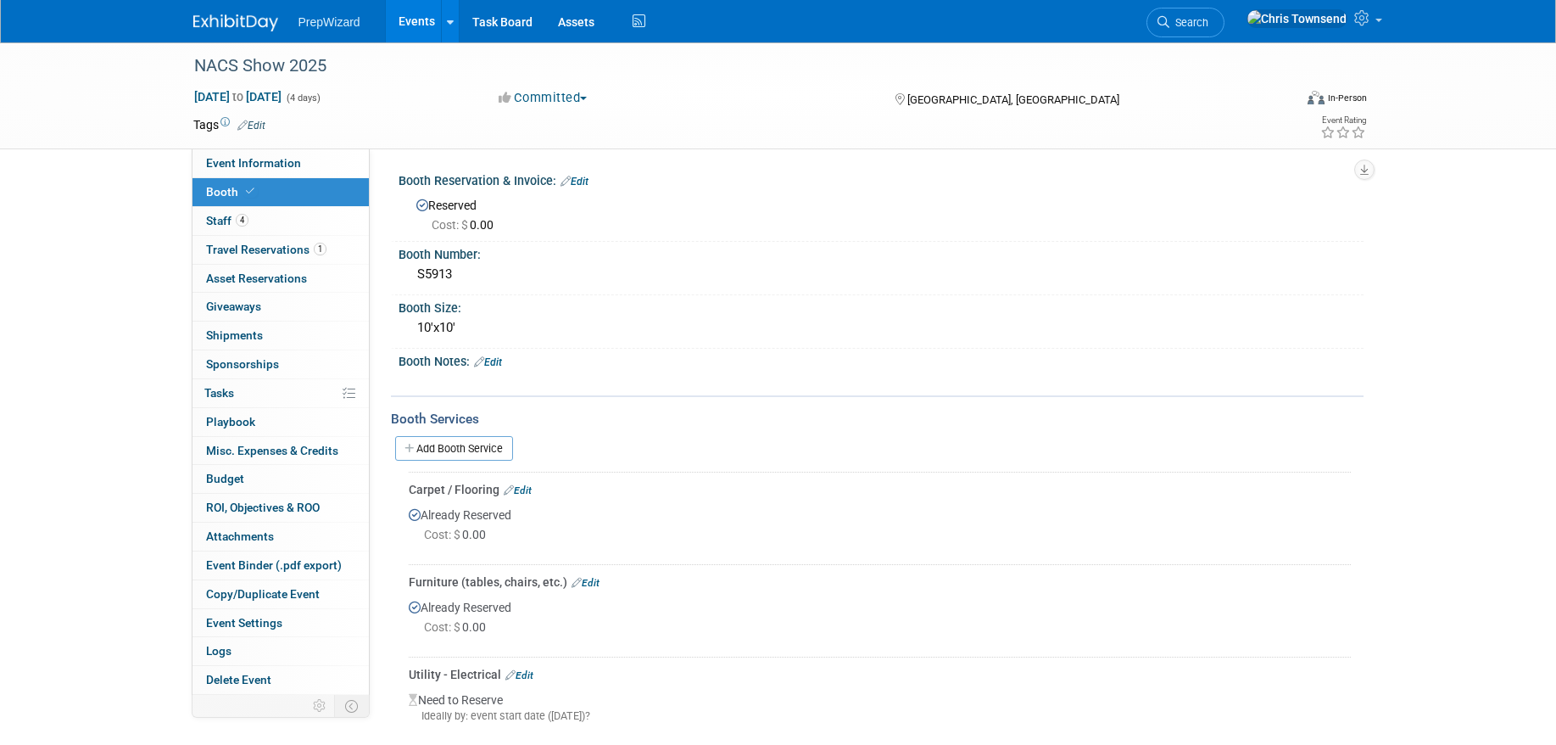
click at [415, 23] on link "Events" at bounding box center [417, 21] width 62 height 42
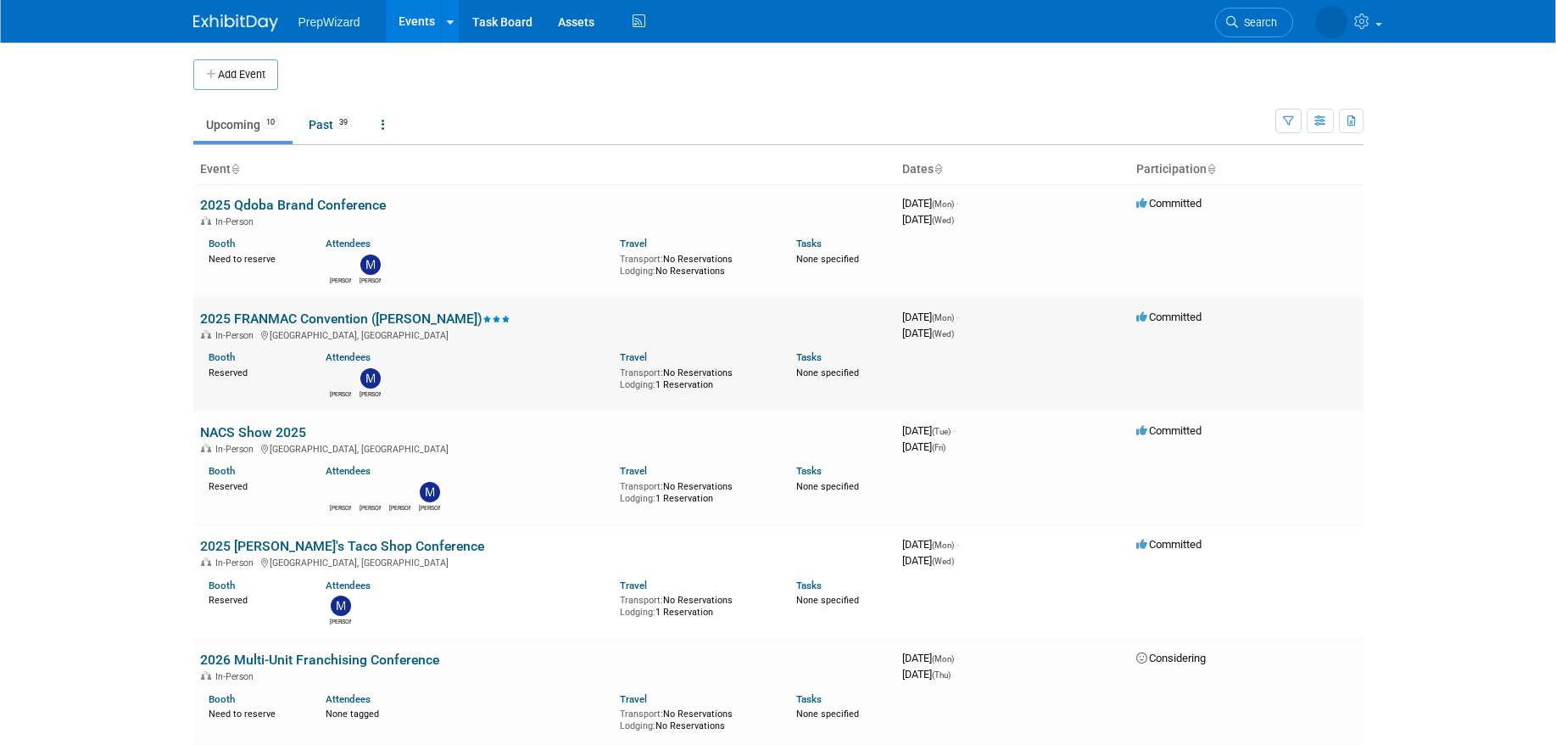
click at [291, 313] on link "2025 FRANMAC Convention ([PERSON_NAME])" at bounding box center [355, 318] width 310 height 16
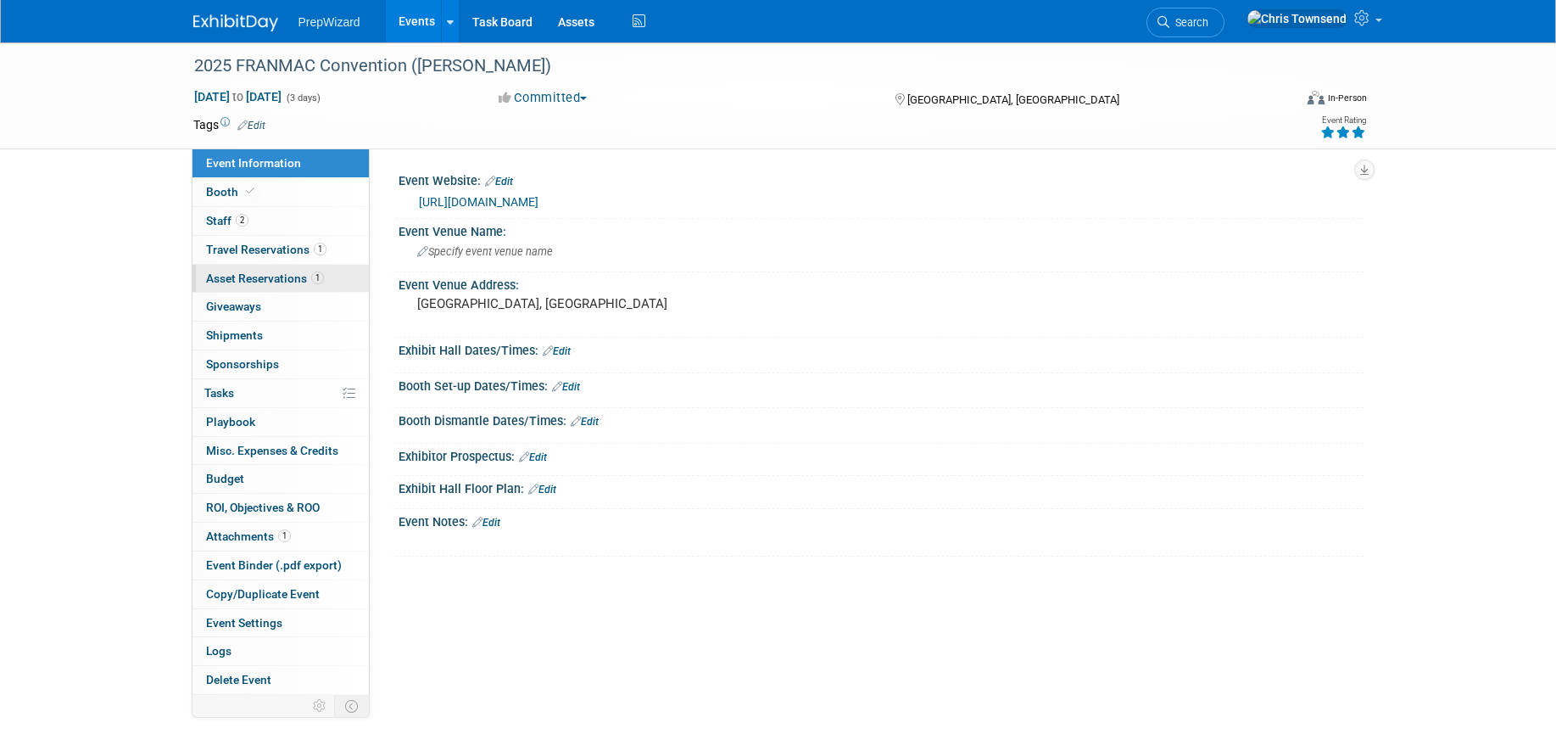
click at [275, 271] on span "Asset Reservations 1" at bounding box center [265, 278] width 118 height 14
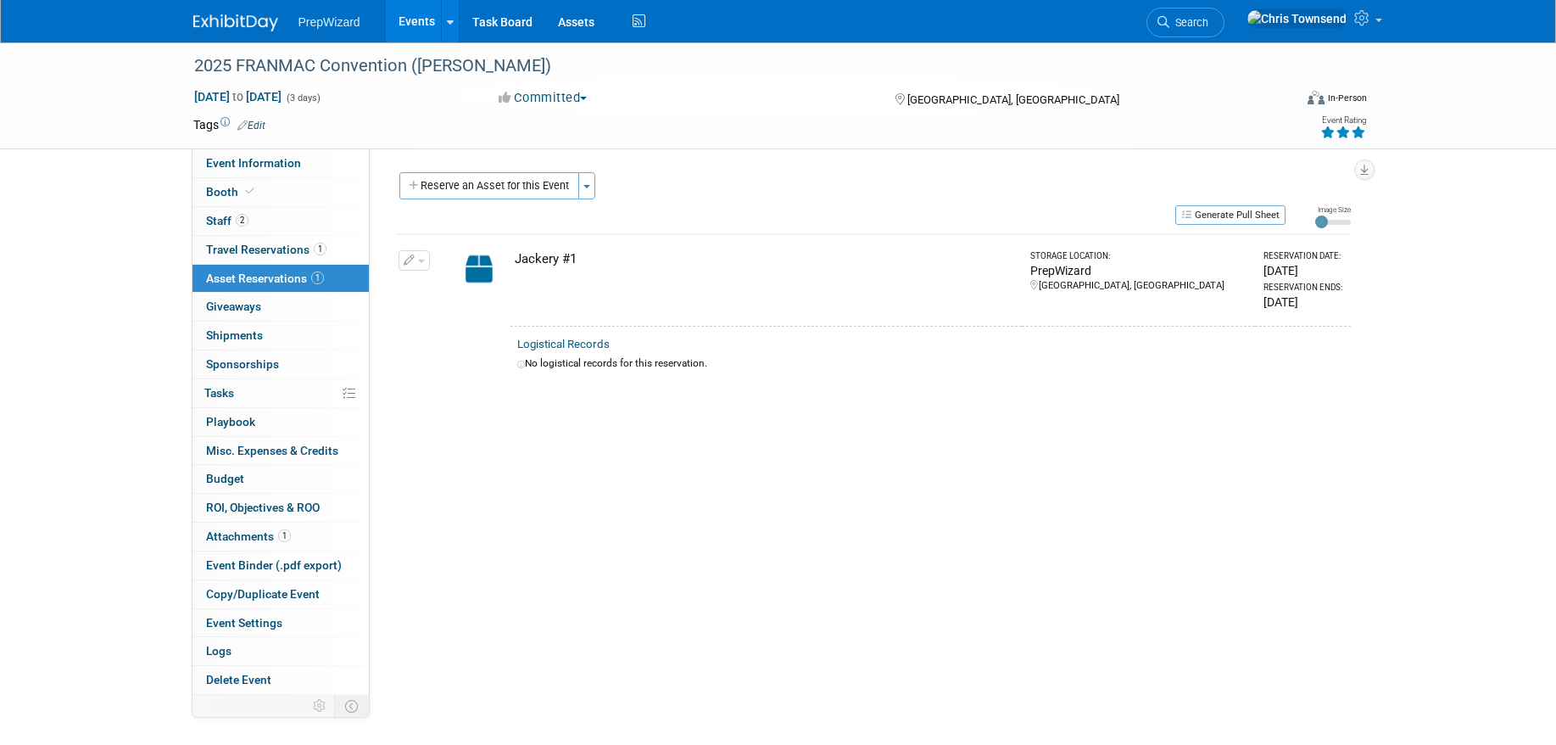
click at [572, 255] on div "Jackery #1" at bounding box center [765, 259] width 500 height 18
click at [243, 248] on span "Travel Reservations 1" at bounding box center [266, 250] width 120 height 14
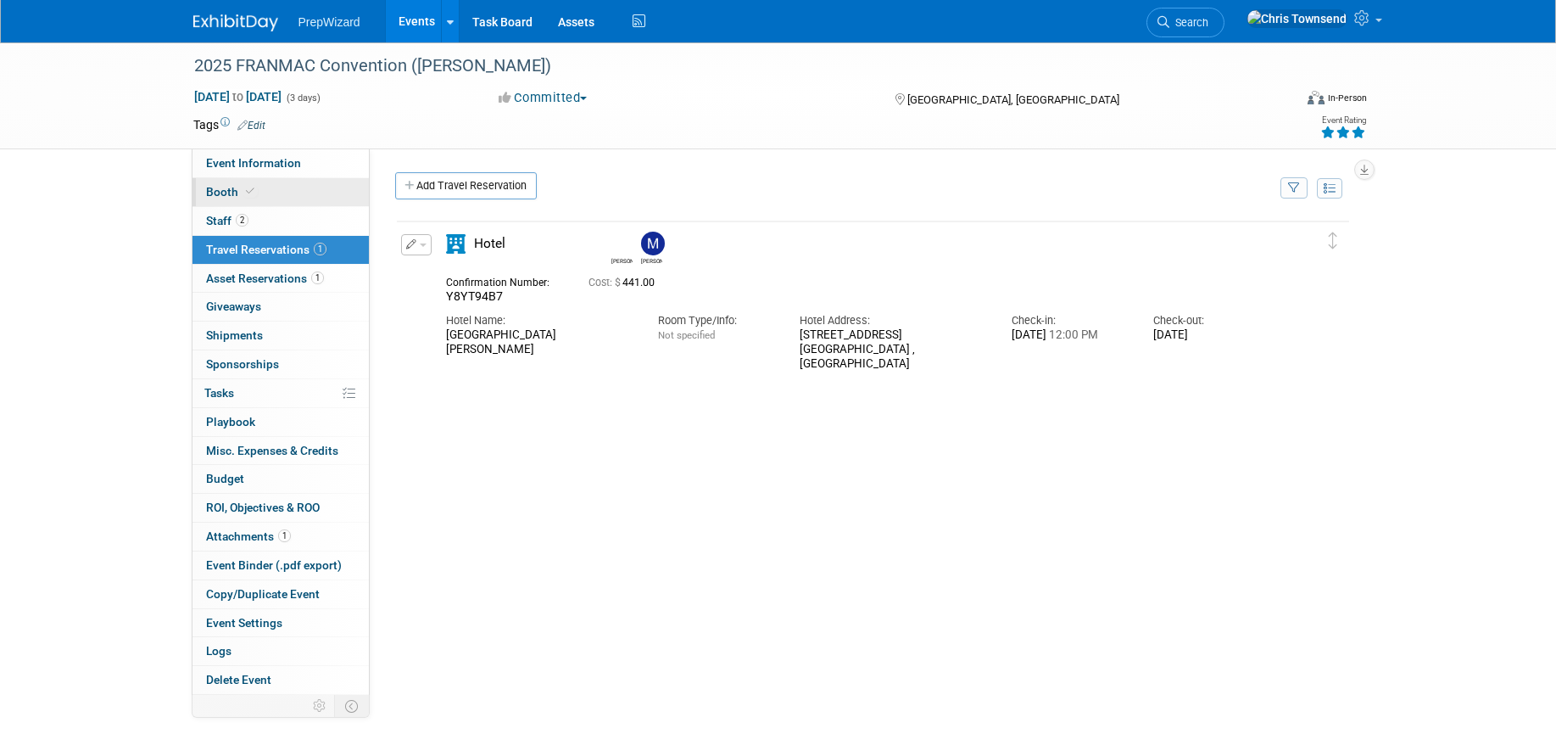
click at [234, 192] on span "Booth" at bounding box center [232, 192] width 52 height 14
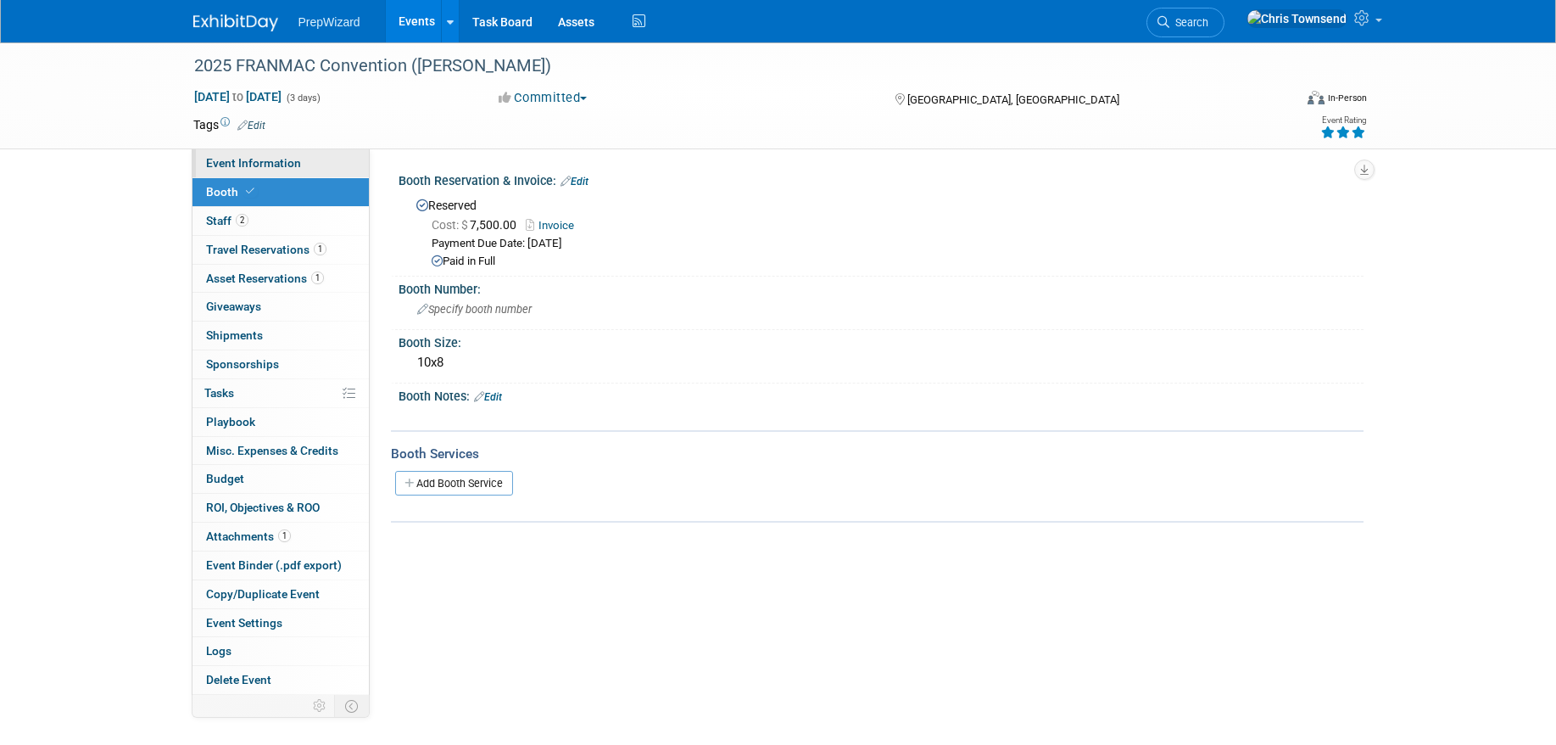
click at [248, 168] on span "Event Information" at bounding box center [253, 163] width 95 height 14
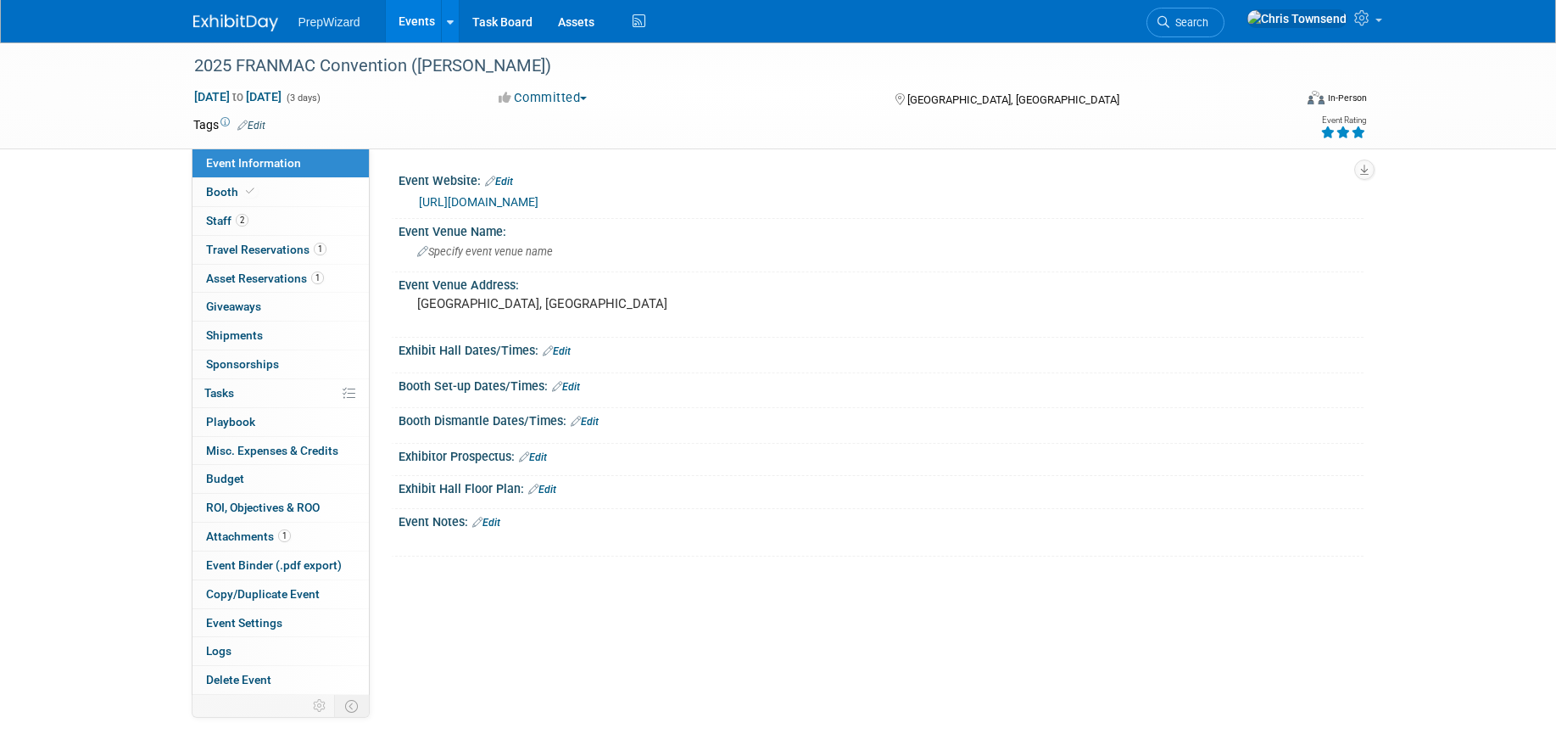
click at [538, 206] on link "[URL][DOMAIN_NAME]" at bounding box center [479, 202] width 120 height 14
click at [446, 250] on span "Specify event venue name" at bounding box center [485, 251] width 136 height 13
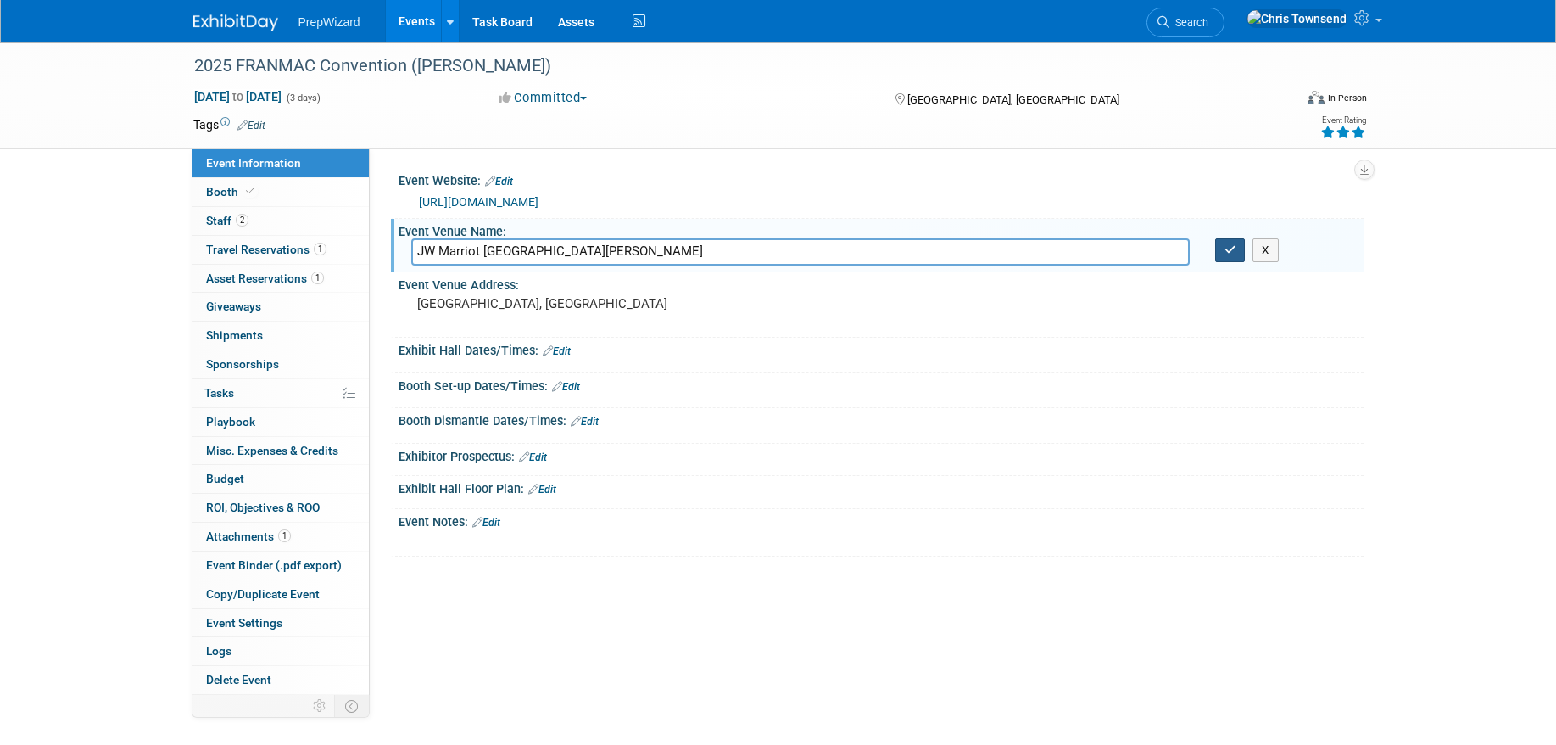
type input "JW Marriot [GEOGRAPHIC_DATA][PERSON_NAME]"
click at [1231, 256] on button "button" at bounding box center [1230, 250] width 31 height 24
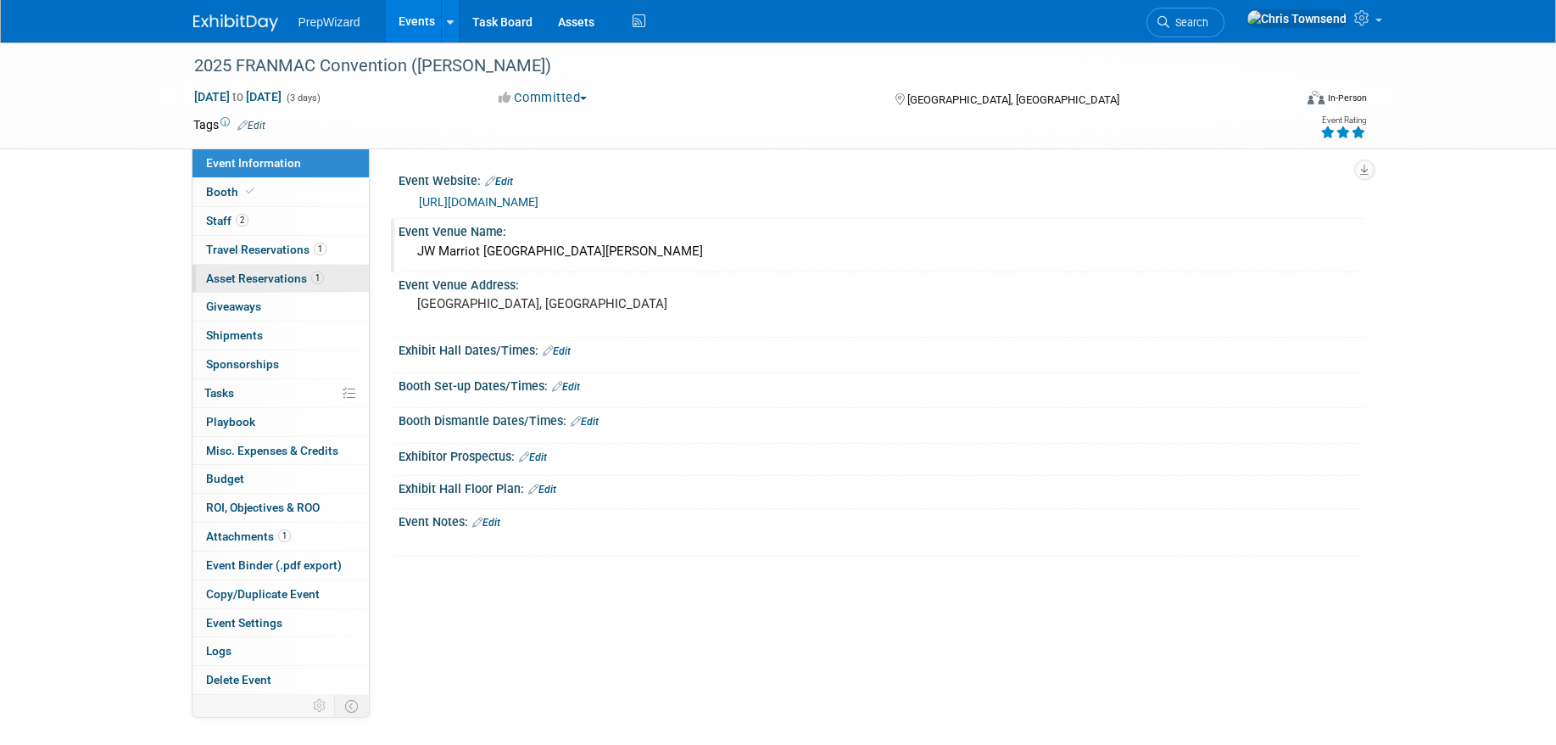
click at [267, 281] on span "Asset Reservations 1" at bounding box center [265, 278] width 118 height 14
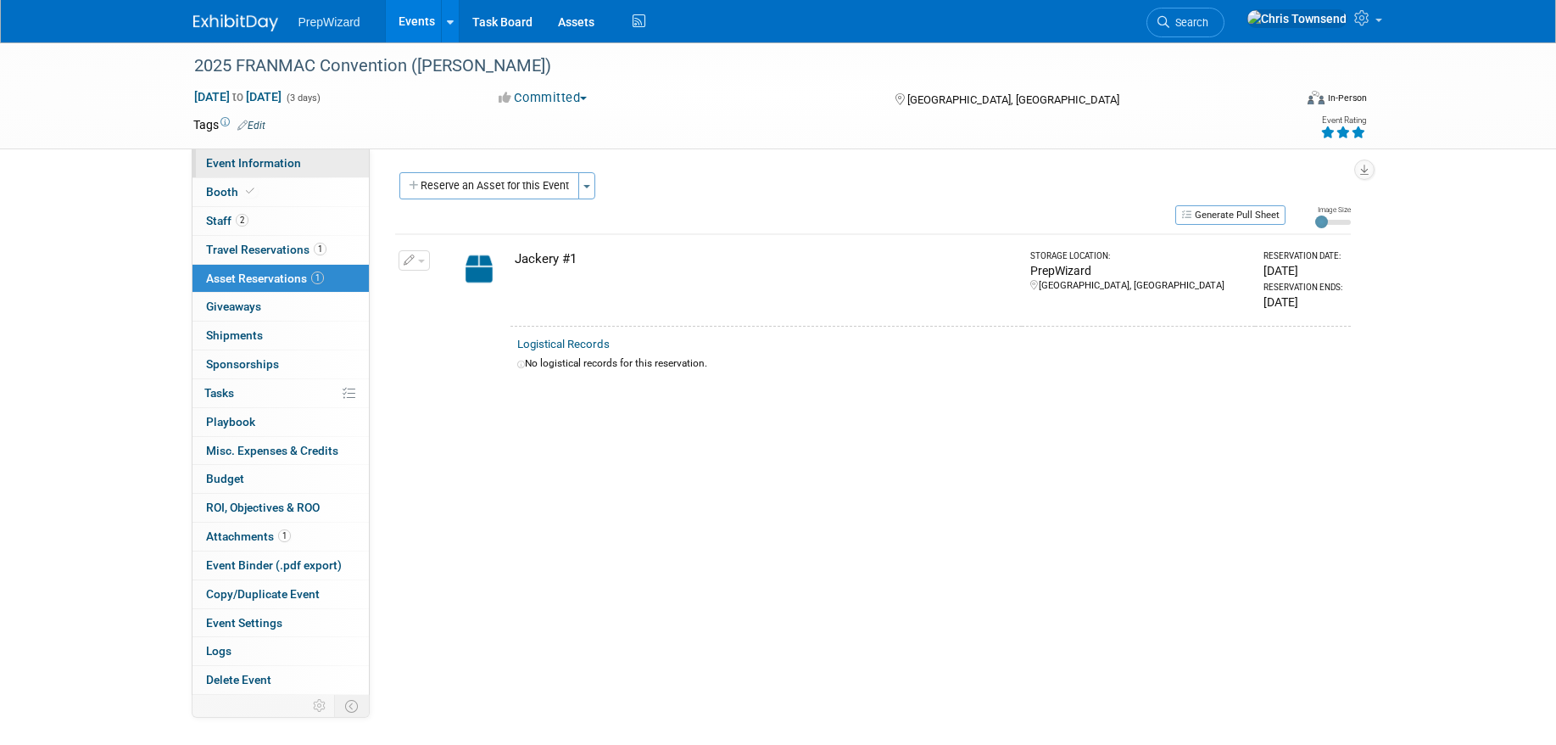
click at [255, 170] on link "Event Information" at bounding box center [280, 163] width 176 height 28
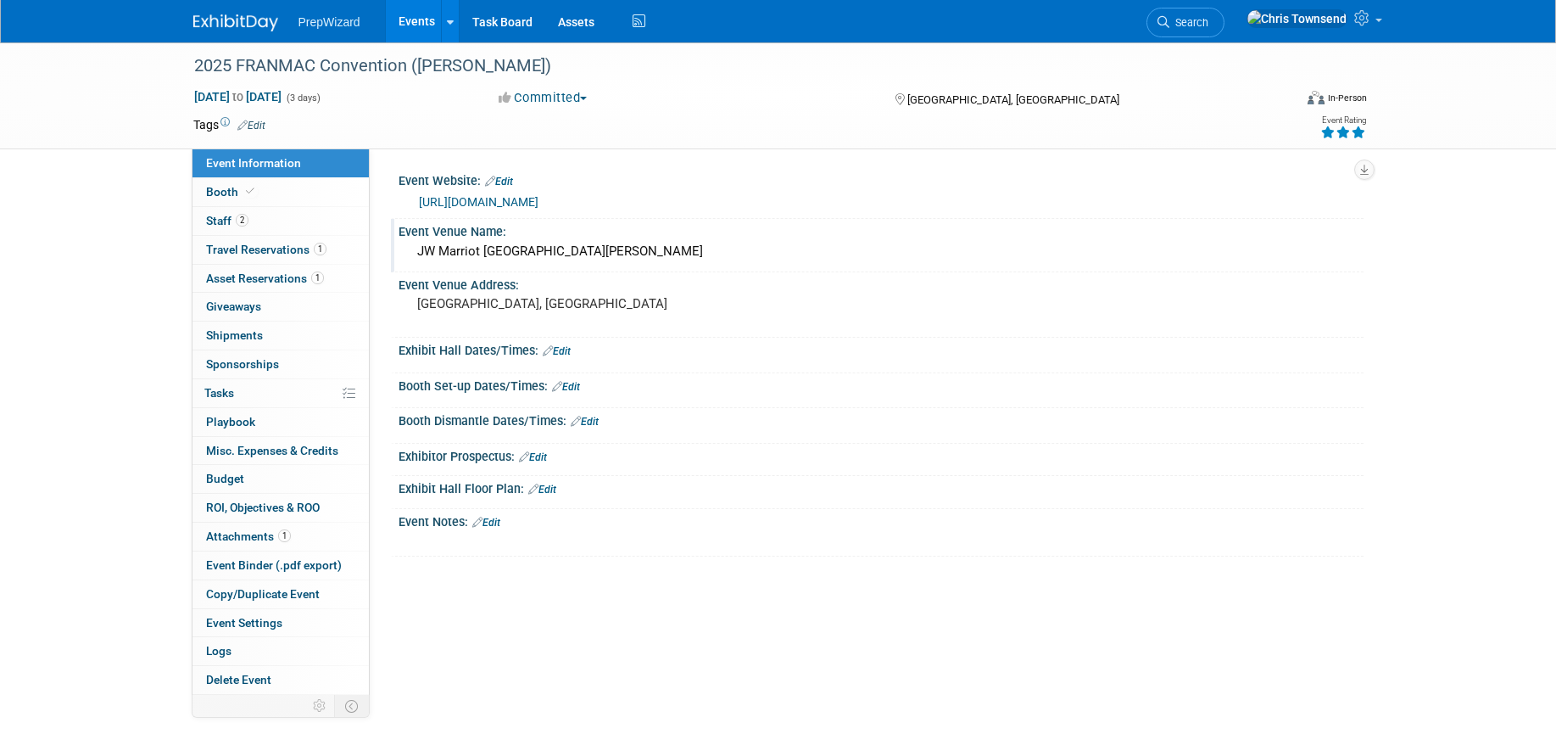
drag, startPoint x: 419, startPoint y: 251, endPoint x: 669, endPoint y: 255, distance: 250.2
click at [669, 255] on div "JW Marriot [GEOGRAPHIC_DATA][PERSON_NAME]" at bounding box center [881, 251] width 940 height 26
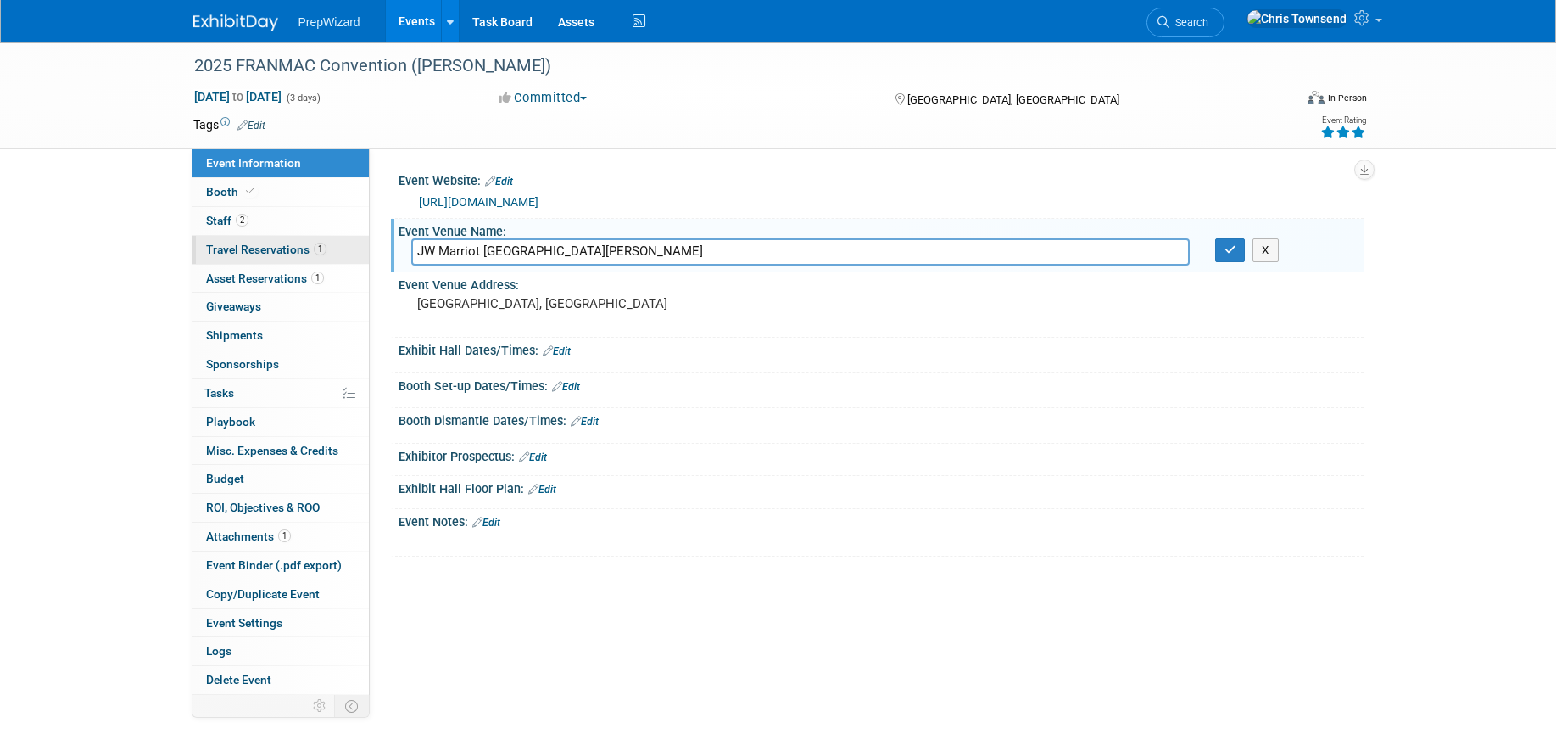
drag, startPoint x: 513, startPoint y: 247, endPoint x: 209, endPoint y: 237, distance: 304.6
click at [209, 237] on div "Event Information Event Info Booth Booth 2 Staff 2 Staff 1 Travel Reservations …" at bounding box center [779, 433] width 1196 height 568
click at [1234, 249] on icon "button" at bounding box center [1231, 249] width 12 height 11
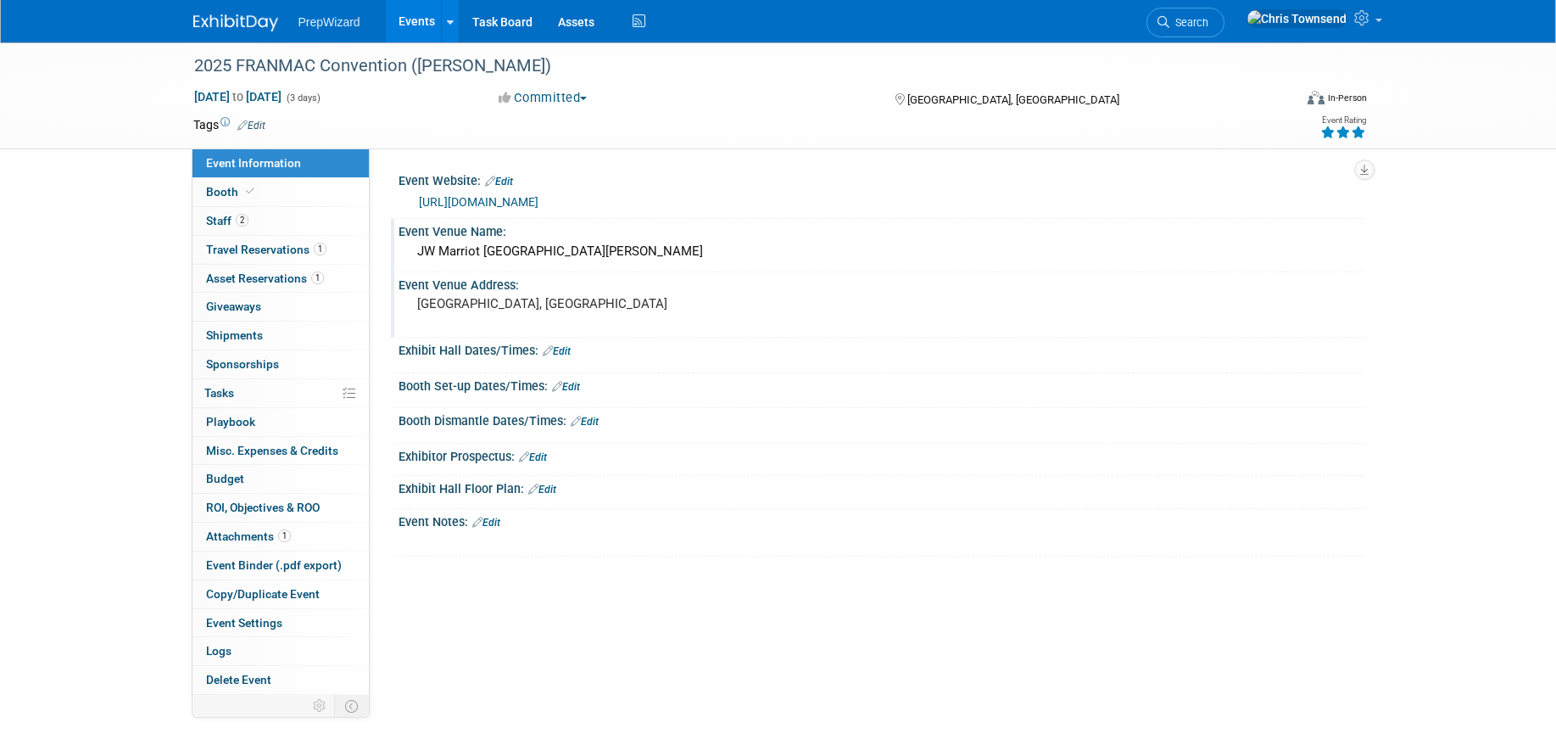
click at [471, 296] on pre "[GEOGRAPHIC_DATA], [GEOGRAPHIC_DATA]" at bounding box center [599, 303] width 365 height 15
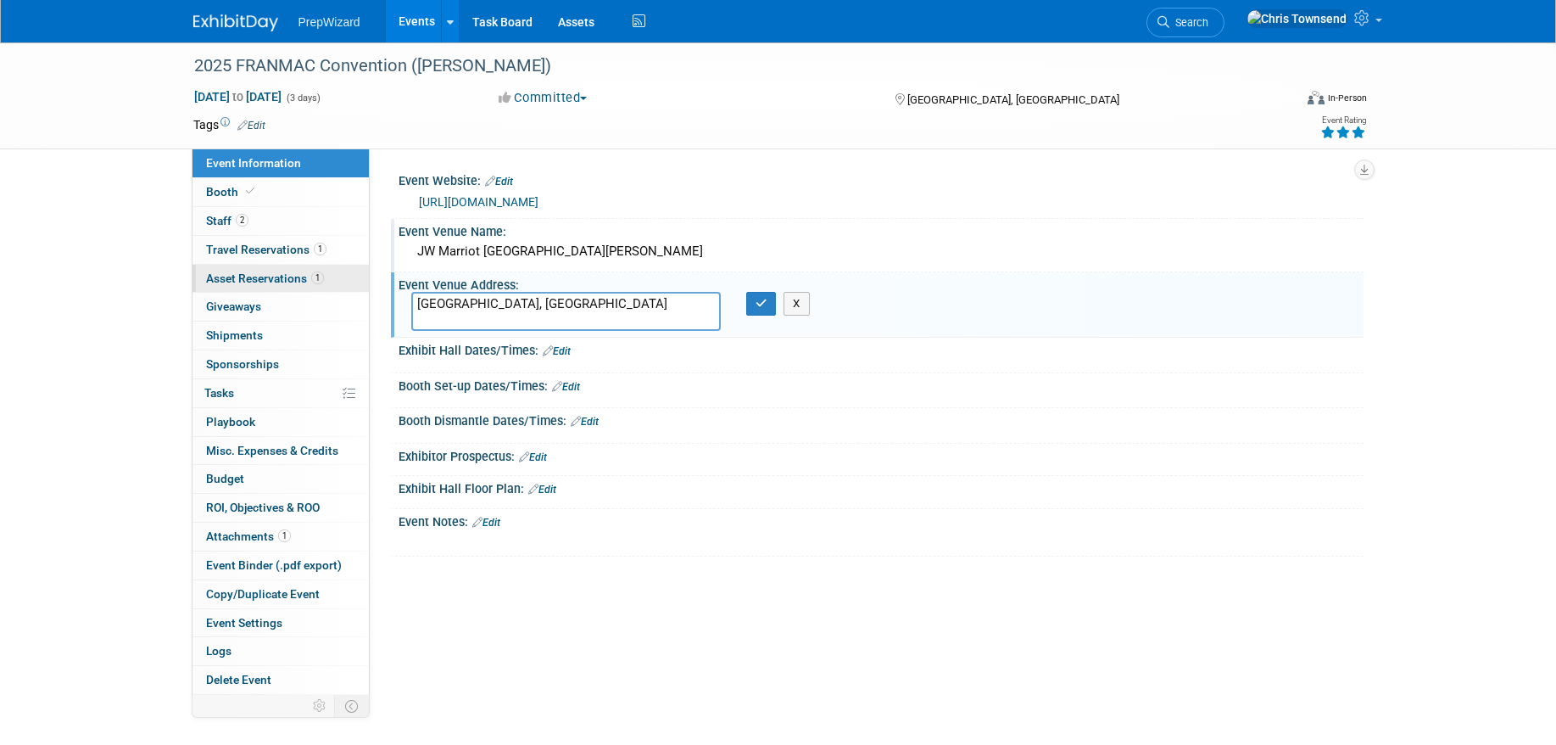
drag, startPoint x: 523, startPoint y: 304, endPoint x: 231, endPoint y: 276, distance: 293.9
click at [237, 276] on div "Event Information Event Info Booth Booth 2 Staff 2 Staff 1 Travel Reservations …" at bounding box center [779, 433] width 1196 height 568
type textarea "[STREET_ADDRESS]"
click at [764, 309] on icon "button" at bounding box center [762, 303] width 12 height 11
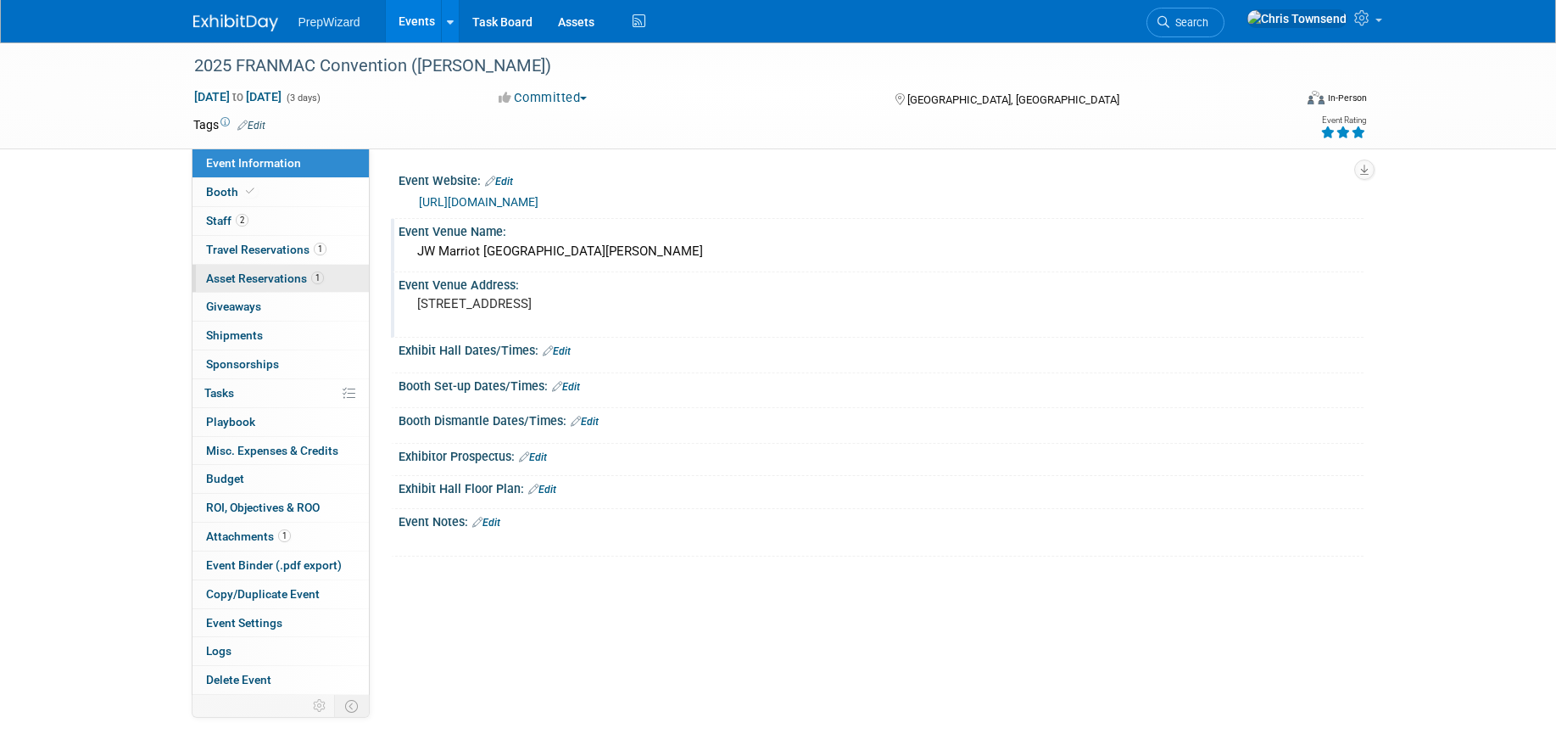
click at [261, 274] on span "Asset Reservations 1" at bounding box center [265, 278] width 118 height 14
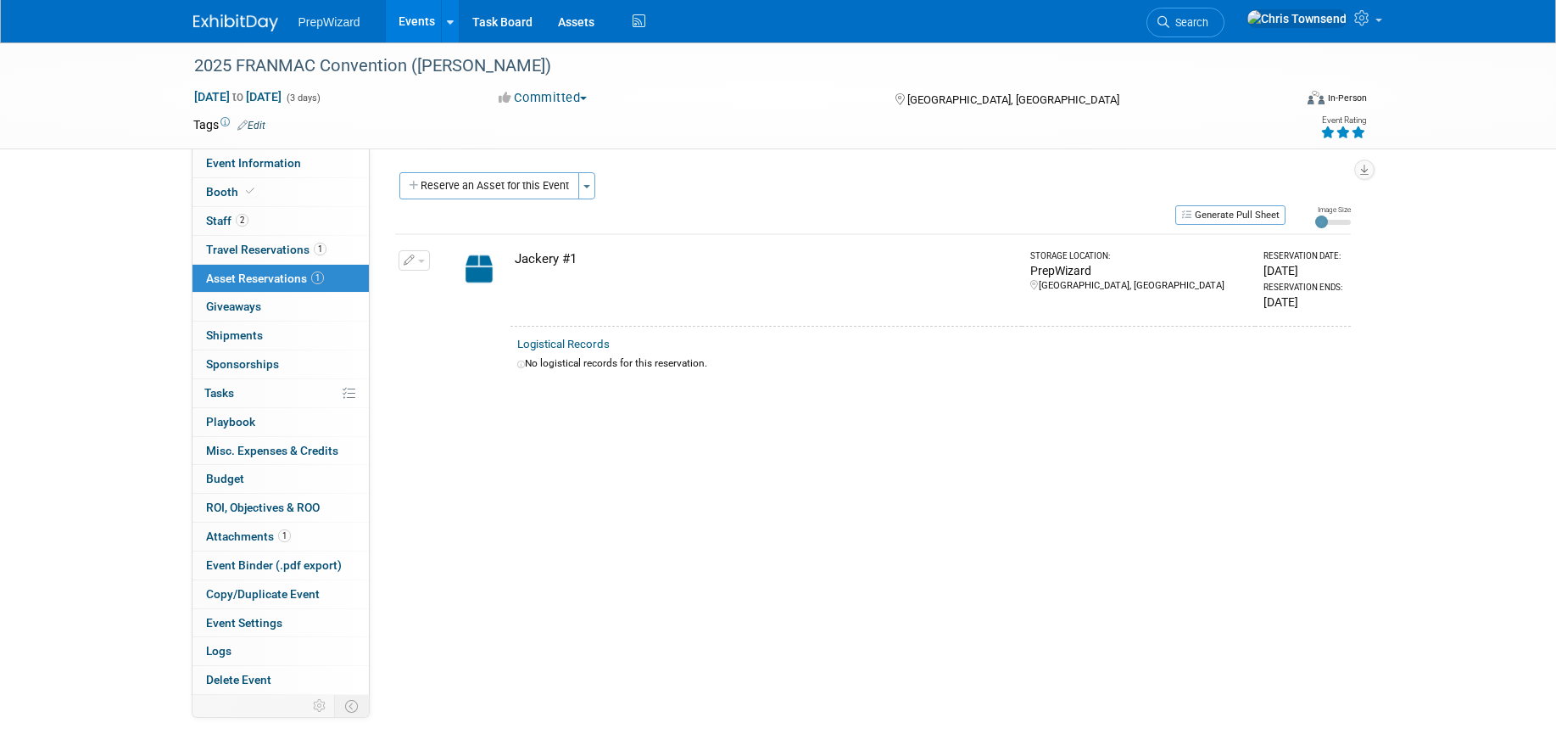
click at [1062, 268] on div "PrepWizard" at bounding box center [1139, 270] width 218 height 17
click at [406, 262] on icon "button" at bounding box center [410, 260] width 12 height 11
click at [469, 285] on button "Change Reservation" at bounding box center [479, 287] width 143 height 23
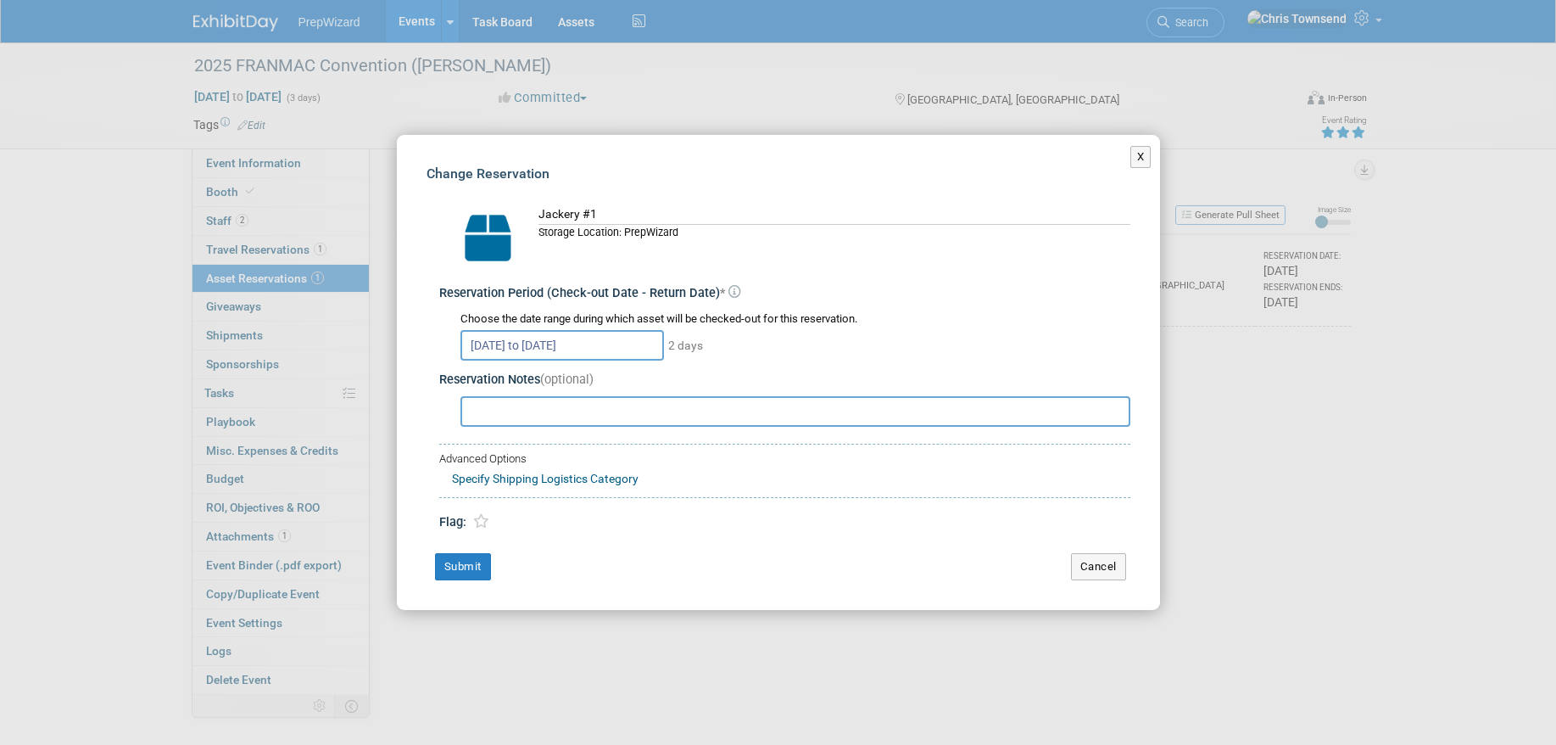
click at [490, 416] on input "text" at bounding box center [795, 411] width 670 height 31
paste input "[STREET_ADDRESS][US_STATE]"
type input "Ship To: [STREET_ADDRESS][US_STATE]"
click at [456, 565] on button "Submit" at bounding box center [463, 566] width 56 height 27
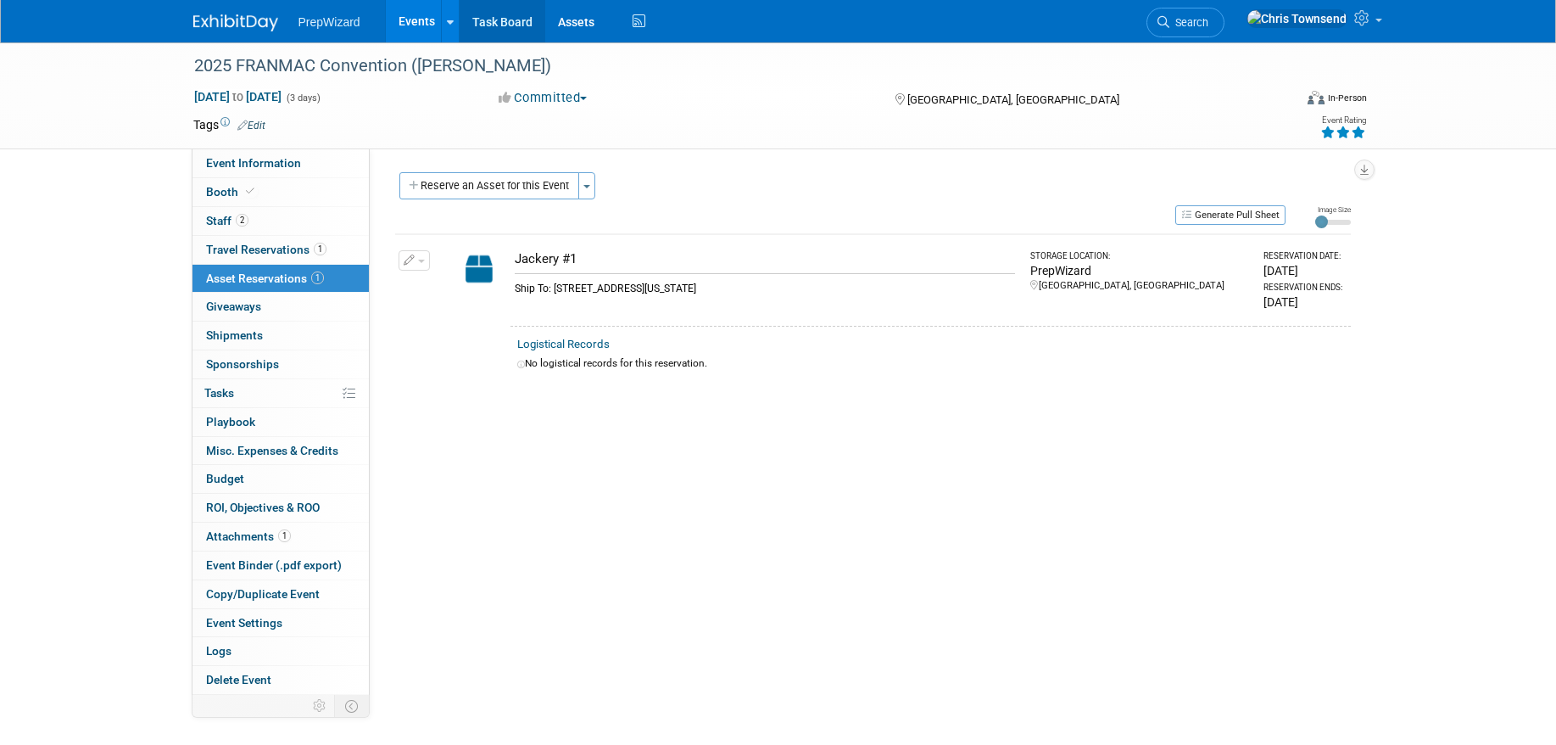
click at [503, 24] on link "Task Board" at bounding box center [503, 21] width 86 height 42
